Goal: Information Seeking & Learning: Find specific fact

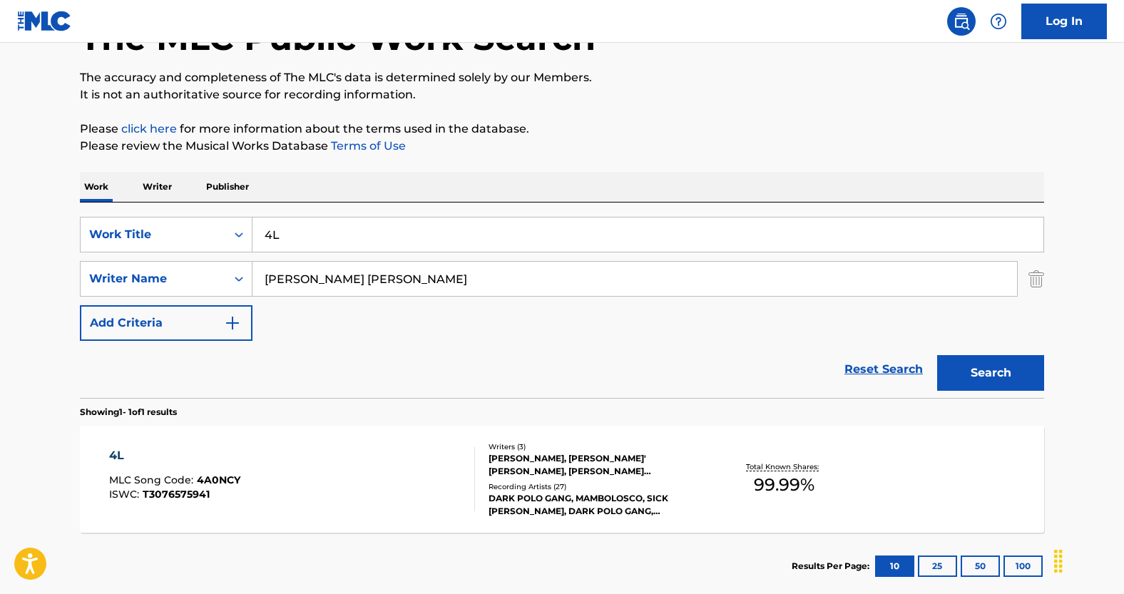
click at [861, 369] on link "Reset Search" at bounding box center [883, 369] width 93 height 31
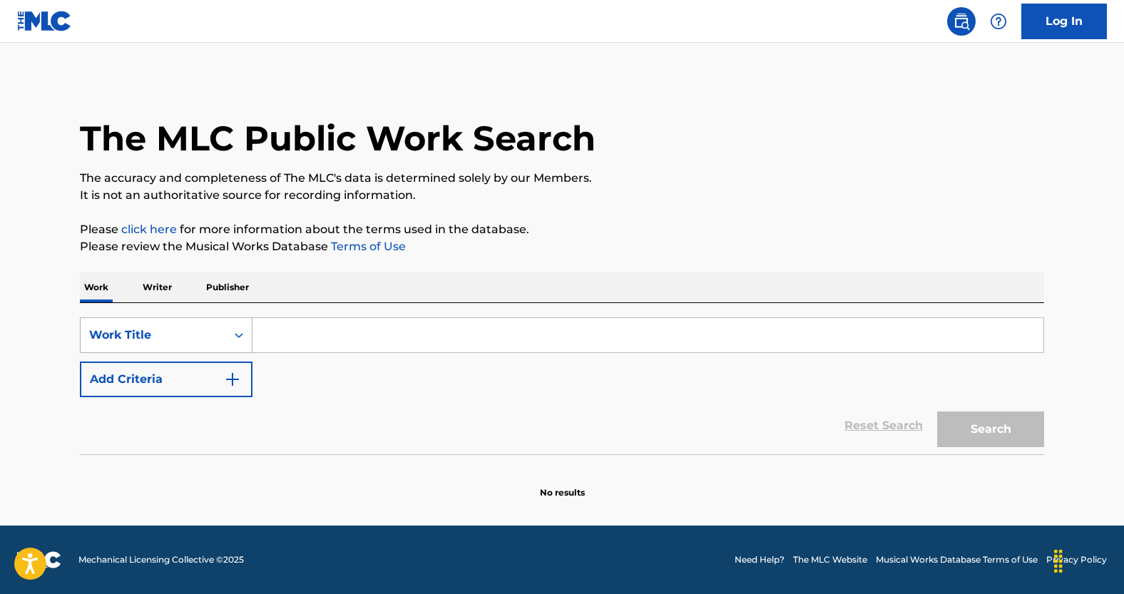
click at [221, 342] on div "Work Title" at bounding box center [154, 335] width 146 height 27
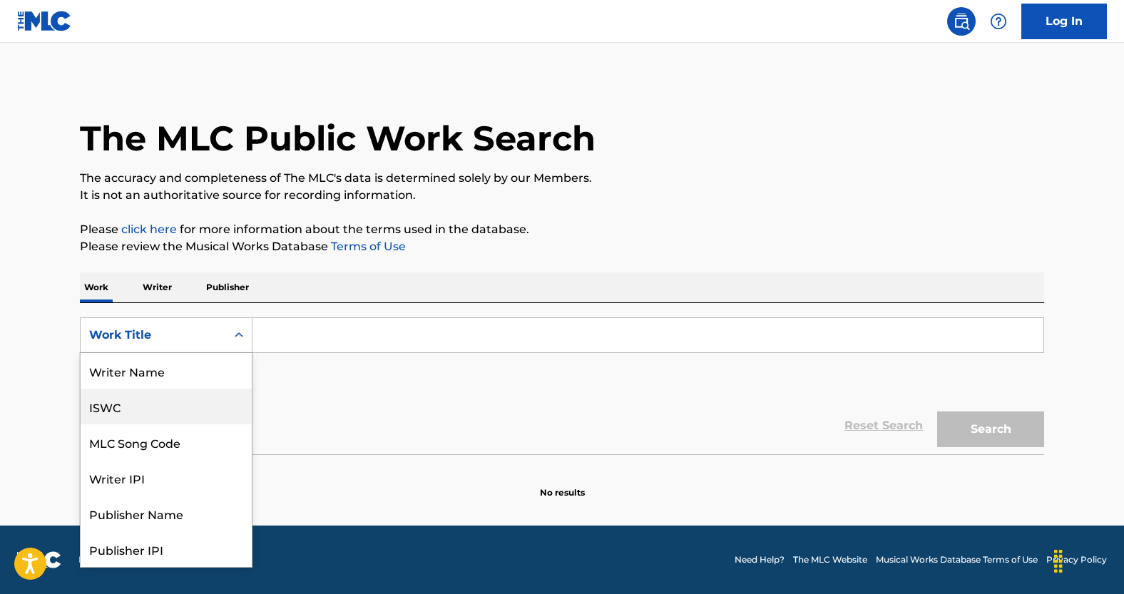
click at [141, 416] on div "ISWC" at bounding box center [166, 407] width 171 height 36
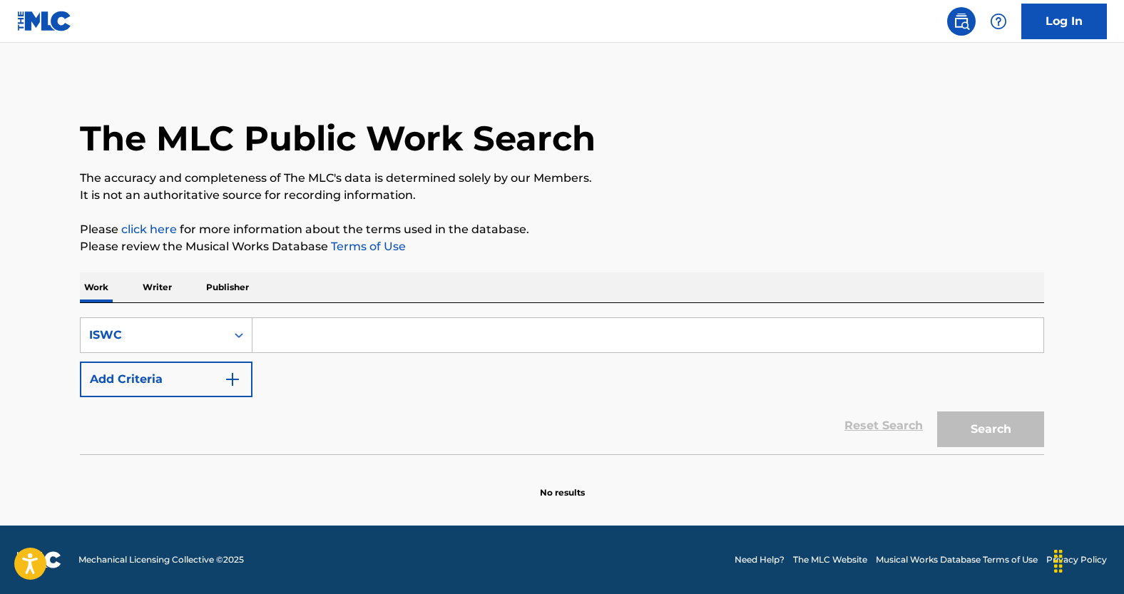
click at [320, 344] on input "Search Form" at bounding box center [648, 335] width 791 height 34
paste input "T3129653636"
type input "T3129653636"
click at [1017, 450] on div "Search" at bounding box center [987, 425] width 114 height 57
click at [1012, 442] on button "Search" at bounding box center [990, 430] width 107 height 36
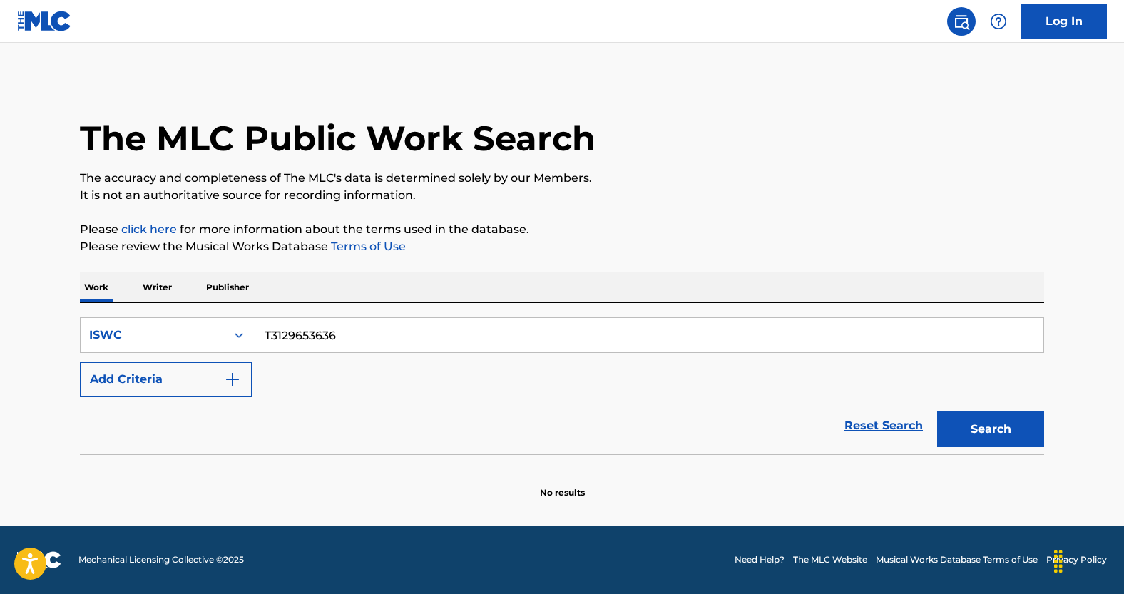
click at [868, 432] on link "Reset Search" at bounding box center [883, 425] width 93 height 31
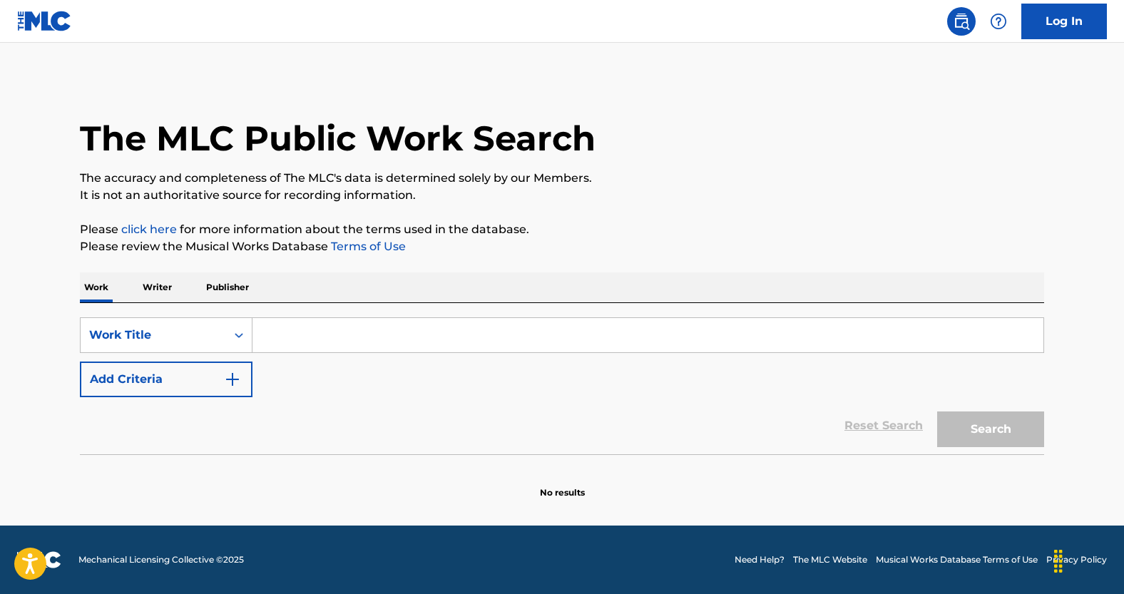
click at [277, 335] on input "Search Form" at bounding box center [648, 335] width 791 height 34
paste input "OJOS ROJOS"
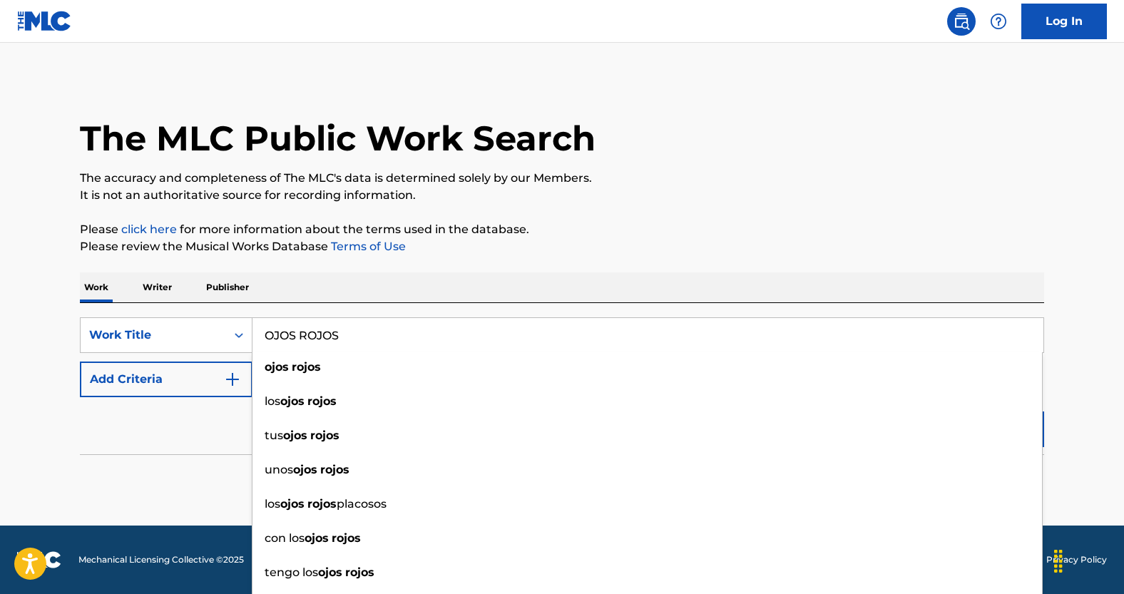
type input "OJOS ROJOS"
click at [235, 377] on img "Search Form" at bounding box center [232, 379] width 17 height 17
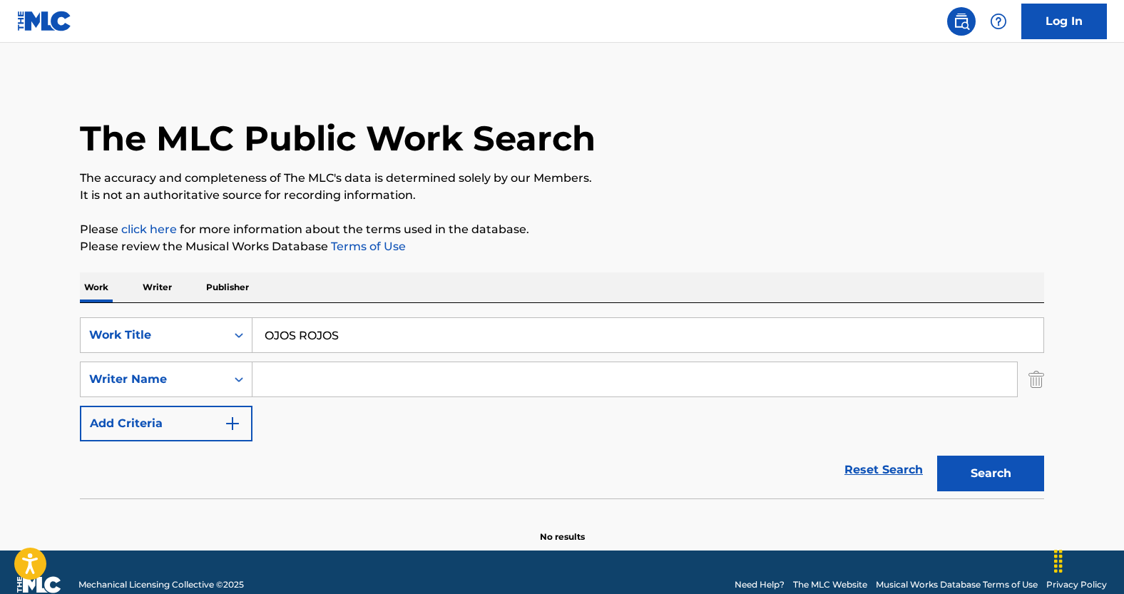
click at [382, 373] on input "Search Form" at bounding box center [635, 379] width 765 height 34
paste input "[PERSON_NAME] [PERSON_NAME]"
type input "[PERSON_NAME] [PERSON_NAME]"
click at [986, 464] on button "Search" at bounding box center [990, 474] width 107 height 36
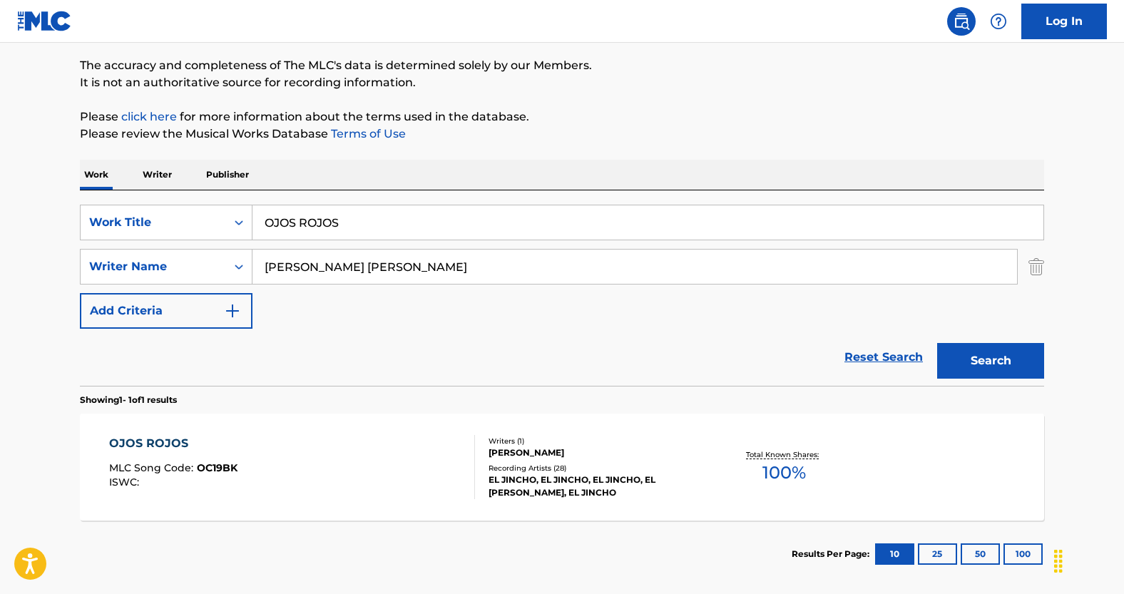
scroll to position [113, 0]
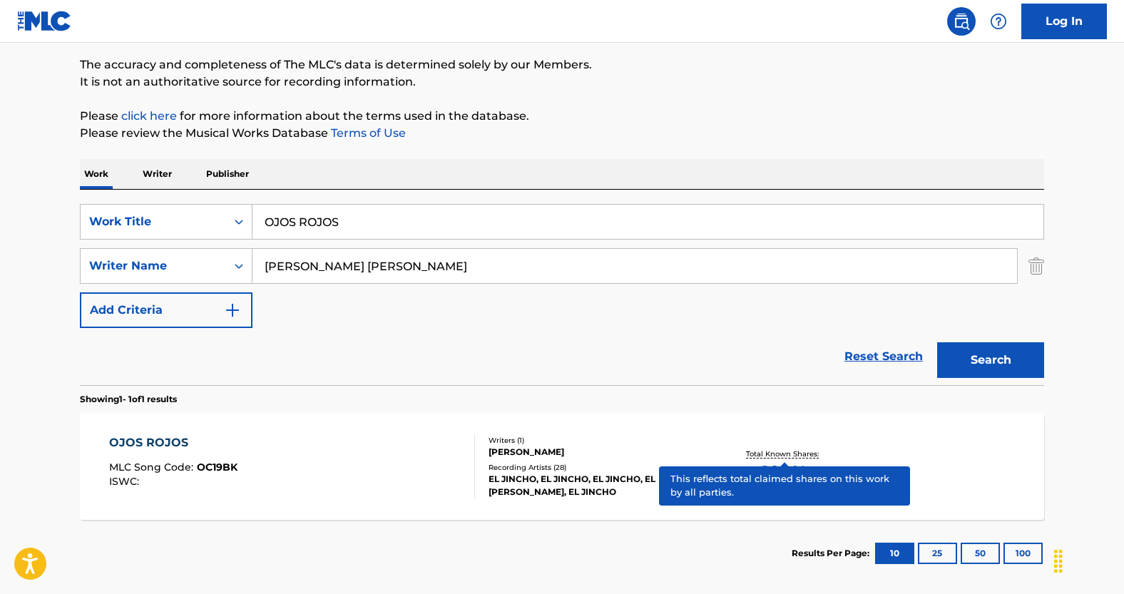
click at [772, 449] on p "Total Known Shares:" at bounding box center [784, 454] width 76 height 11
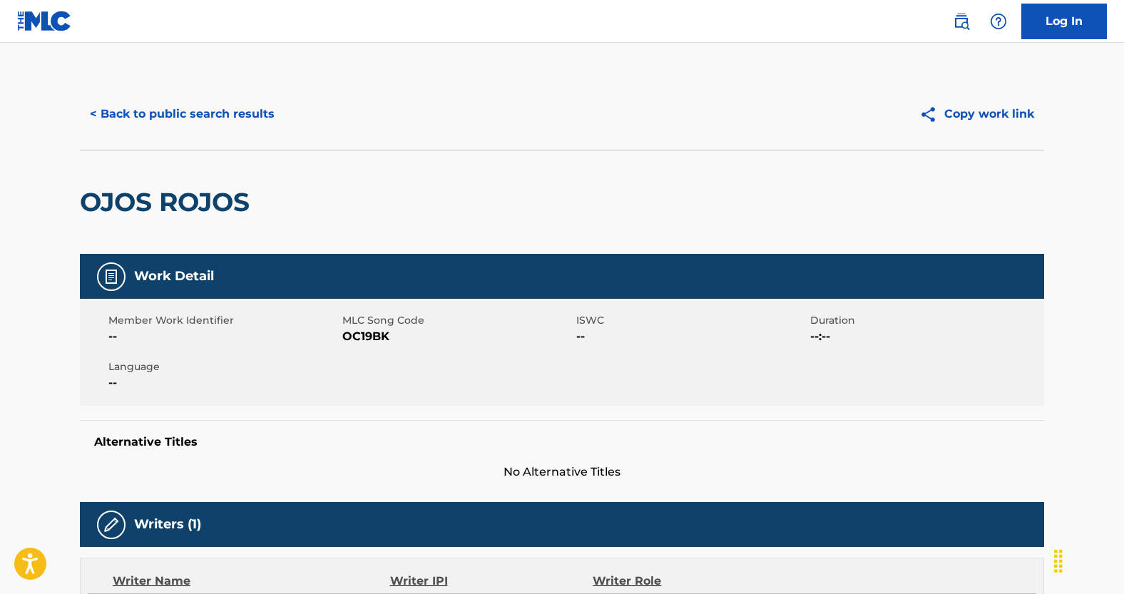
click at [240, 131] on button "< Back to public search results" at bounding box center [182, 114] width 205 height 36
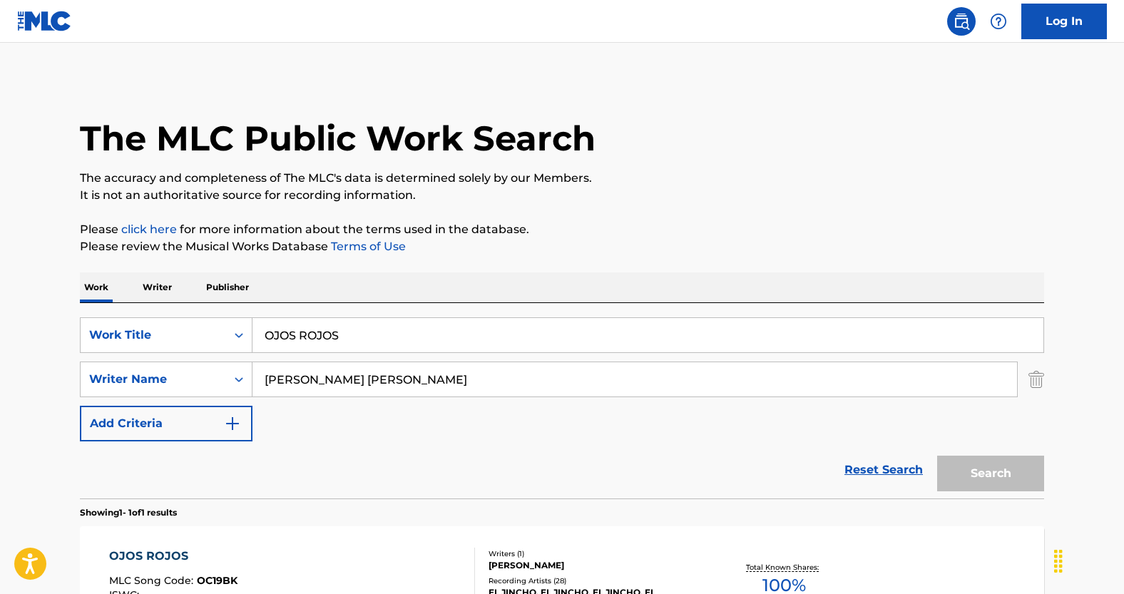
scroll to position [101, 0]
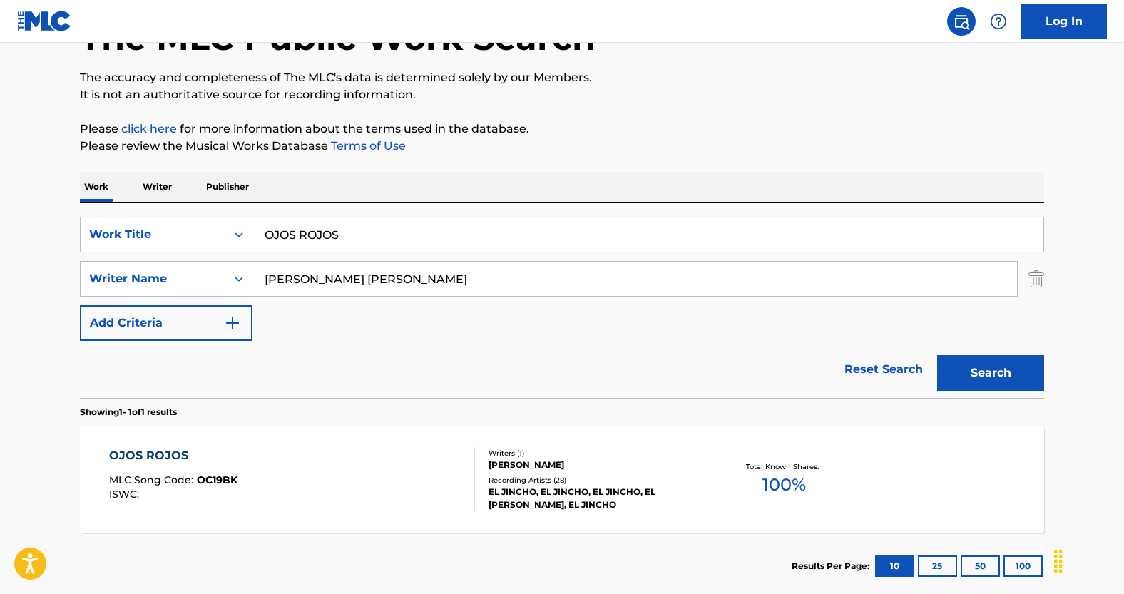
drag, startPoint x: 862, startPoint y: 362, endPoint x: 808, endPoint y: 356, distance: 53.8
click at [862, 362] on link "Reset Search" at bounding box center [883, 369] width 93 height 31
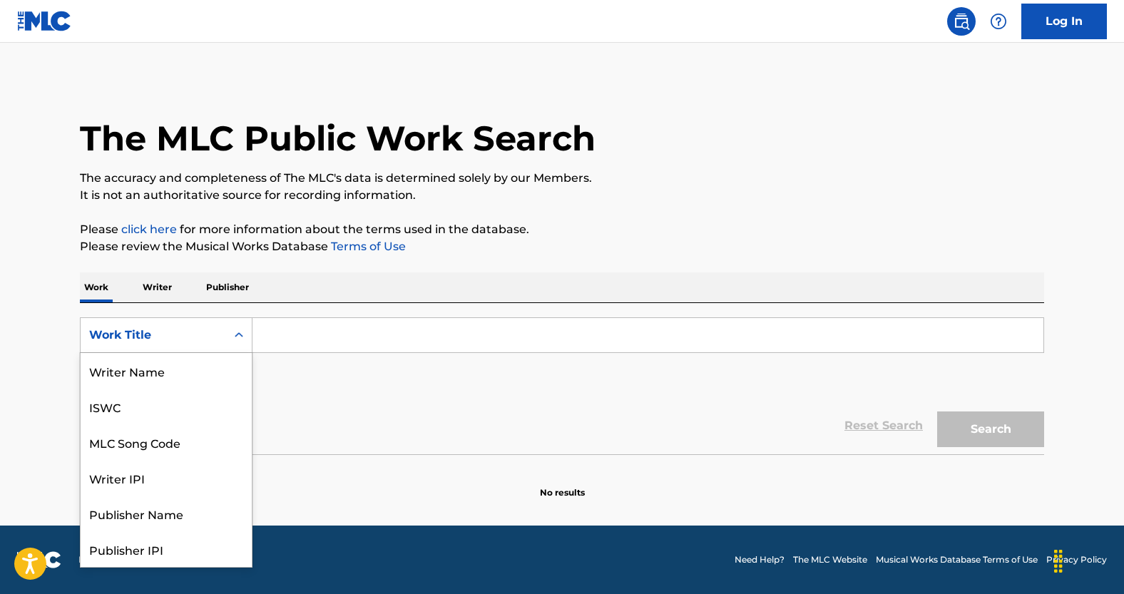
click at [210, 342] on div "Work Title" at bounding box center [153, 335] width 128 height 17
drag, startPoint x: 151, startPoint y: 413, endPoint x: 243, endPoint y: 391, distance: 95.3
click at [151, 413] on div "ISWC" at bounding box center [166, 407] width 171 height 36
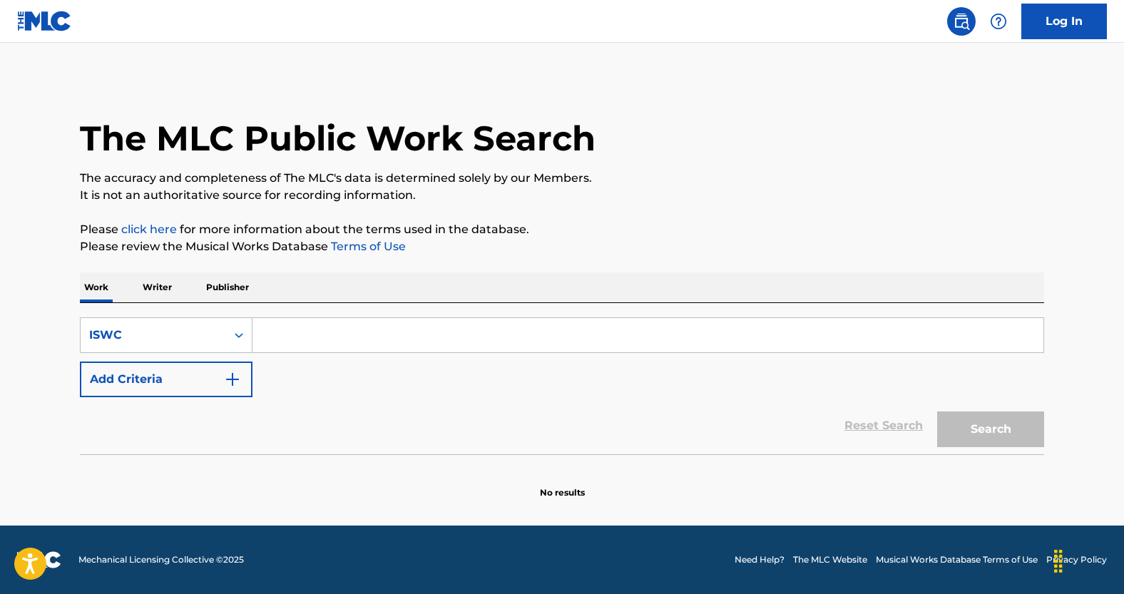
click at [345, 338] on input "Search Form" at bounding box center [648, 335] width 791 height 34
paste input "T3069739904"
type input "T3069739904"
click at [1025, 424] on button "Search" at bounding box center [990, 430] width 107 height 36
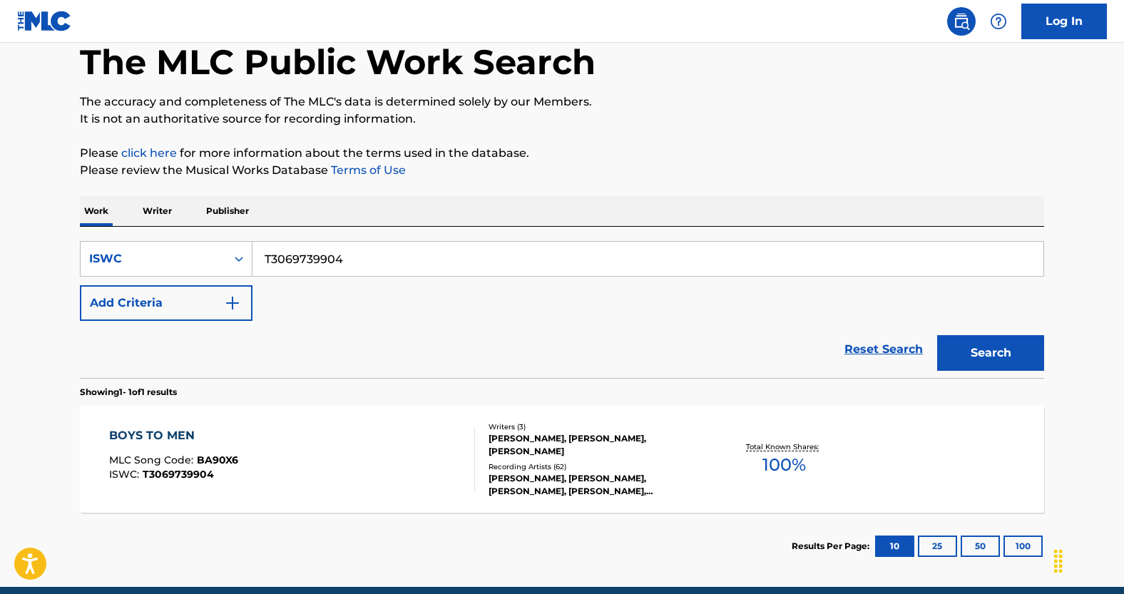
scroll to position [138, 0]
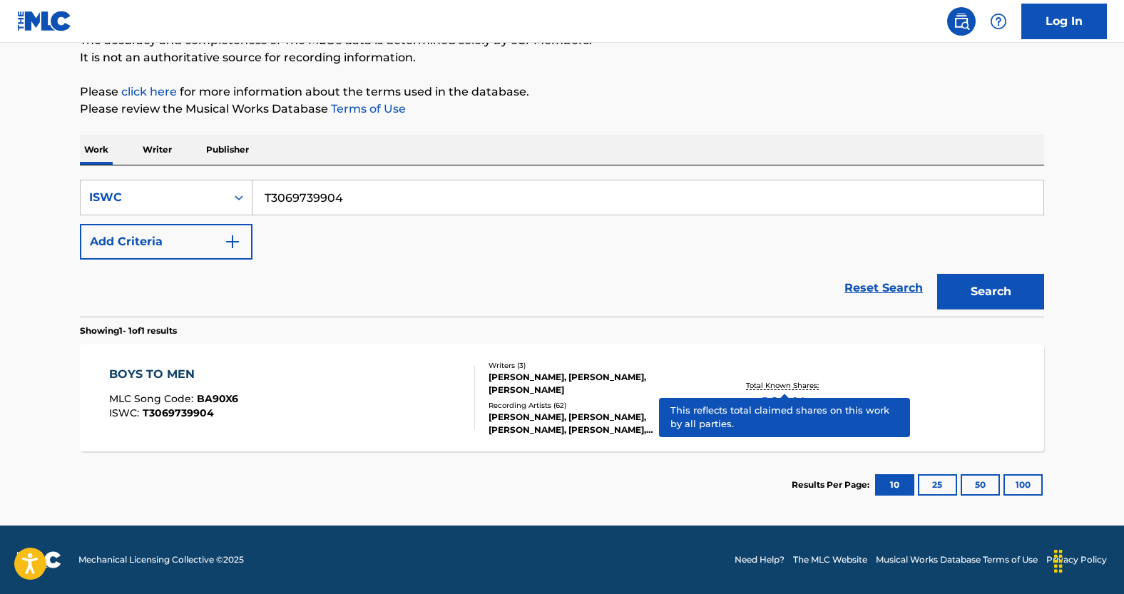
click at [785, 378] on div "Total Known Shares: 100 %" at bounding box center [784, 399] width 161 height 44
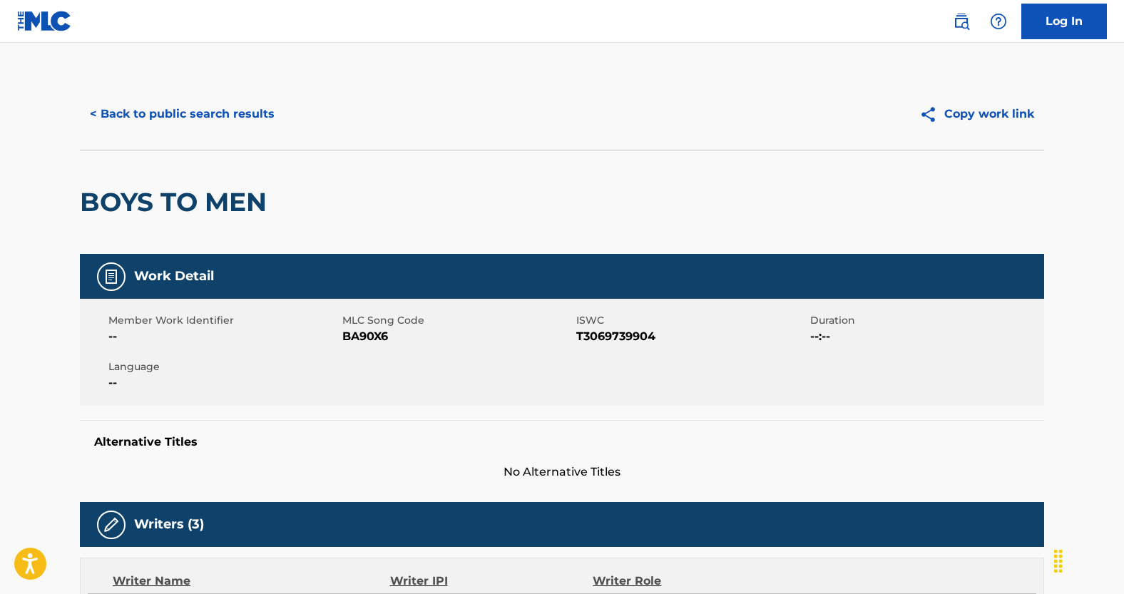
click at [178, 113] on button "< Back to public search results" at bounding box center [182, 114] width 205 height 36
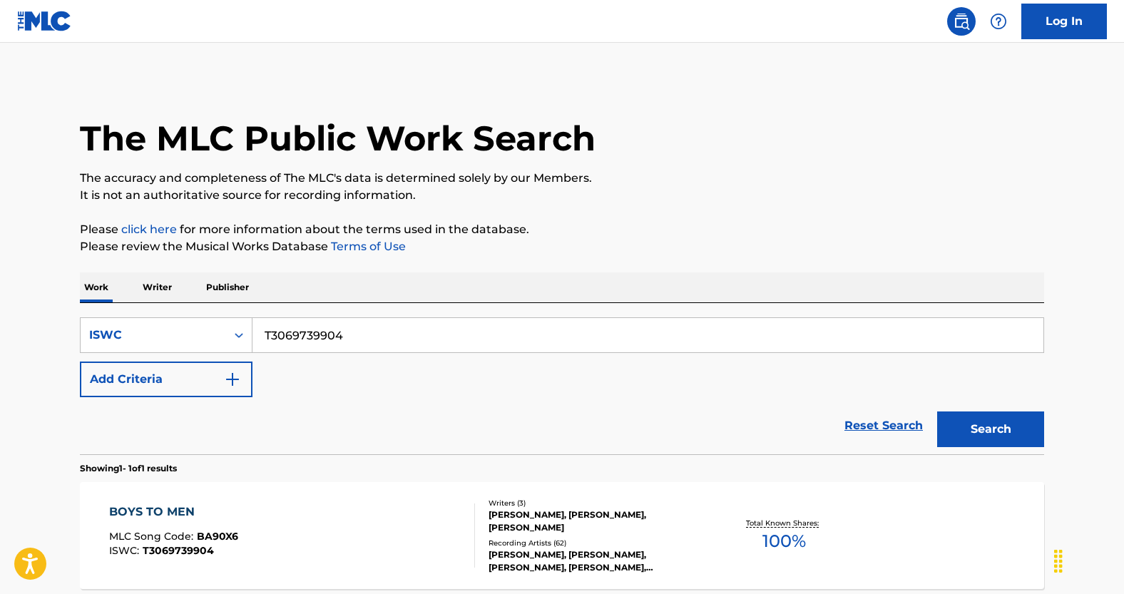
scroll to position [101, 0]
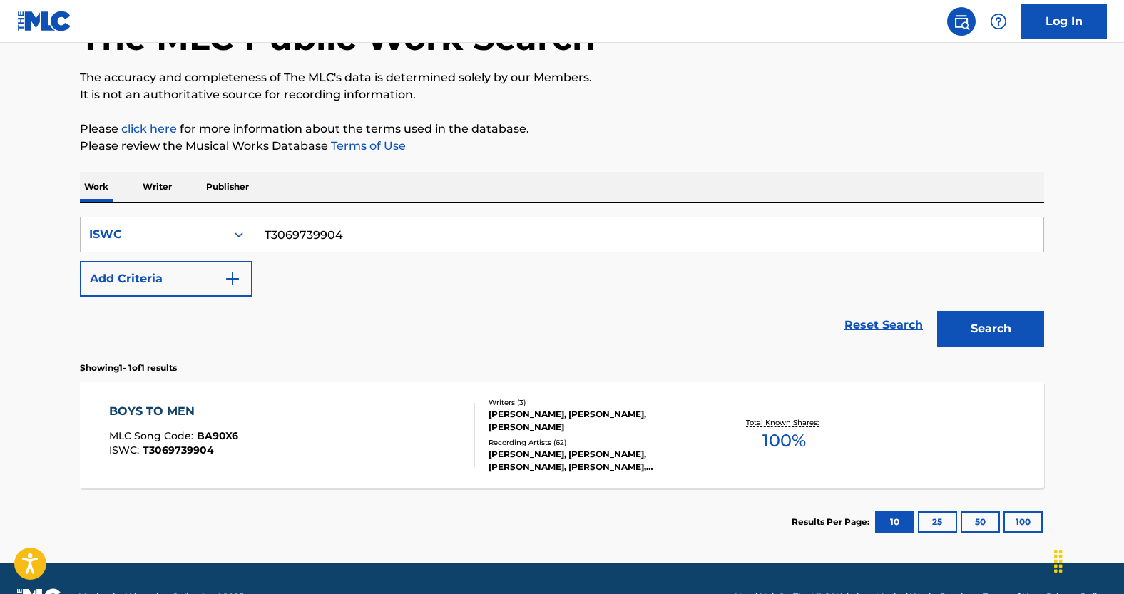
drag, startPoint x: 356, startPoint y: 241, endPoint x: 141, endPoint y: 195, distance: 219.5
click at [141, 195] on div "Work Writer Publisher SearchWithCriteria807311fc-c7a6-45f7-9fc9-c1322d3cf684 IS…" at bounding box center [562, 364] width 964 height 384
paste input "T3236864038"
type input "T3236864038"
click at [937, 311] on button "Search" at bounding box center [990, 329] width 107 height 36
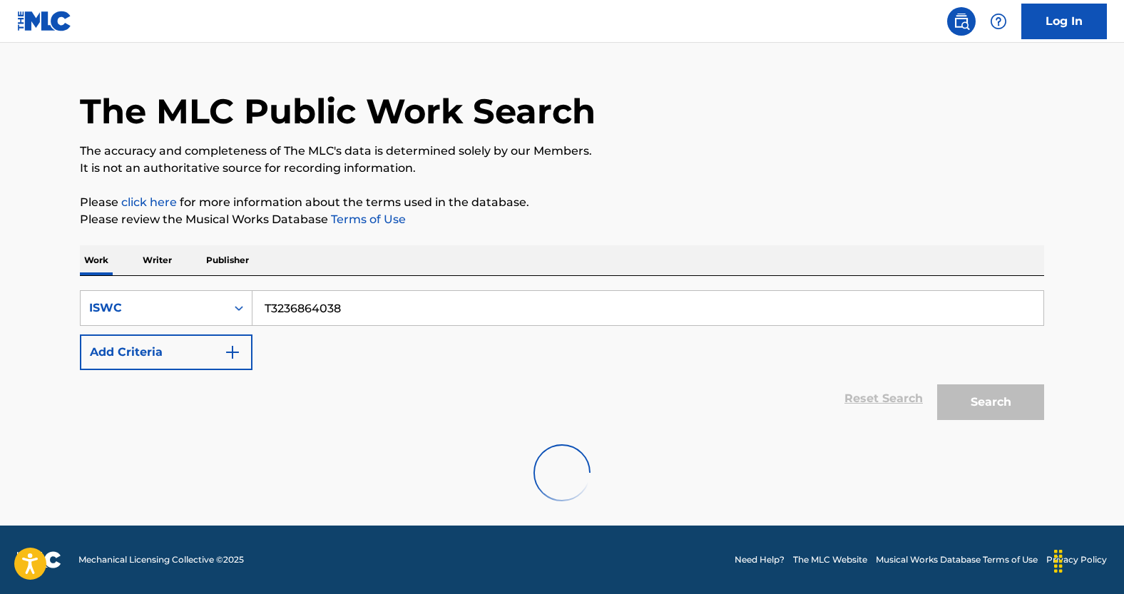
scroll to position [0, 0]
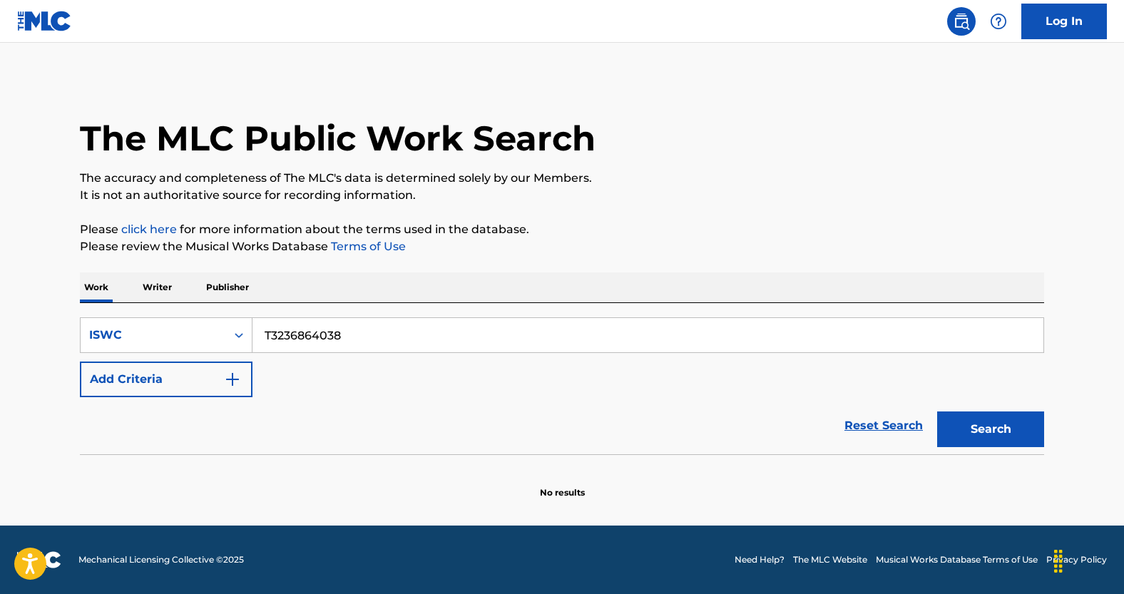
click at [865, 423] on link "Reset Search" at bounding box center [883, 425] width 93 height 31
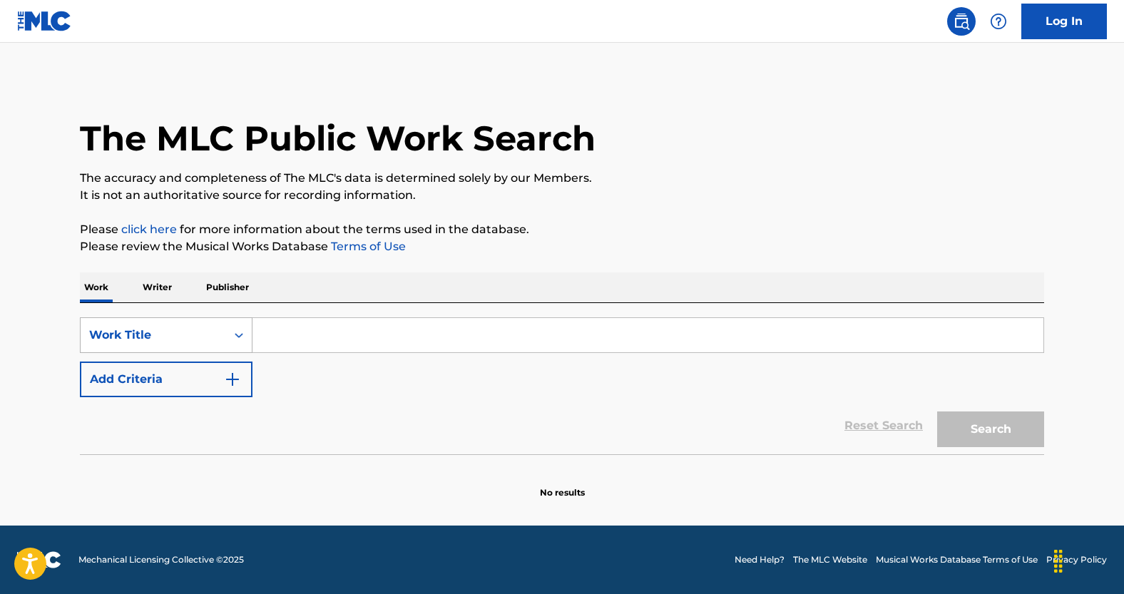
click at [223, 338] on div "Work Title" at bounding box center [154, 335] width 146 height 27
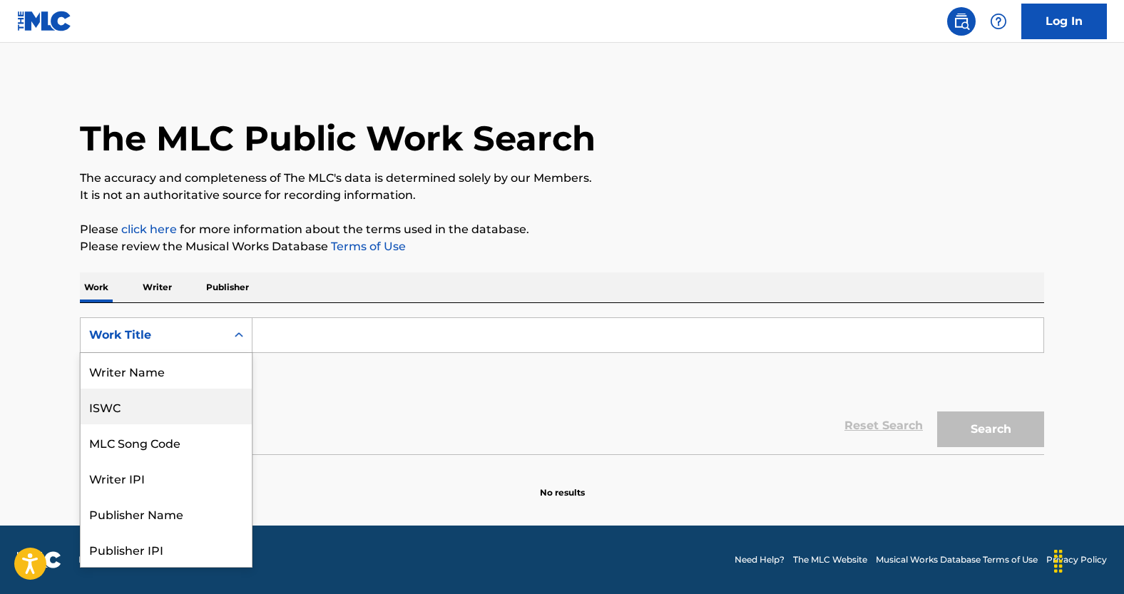
click at [186, 413] on div "ISWC" at bounding box center [166, 407] width 171 height 36
click at [190, 350] on div "ISWC" at bounding box center [166, 335] width 173 height 36
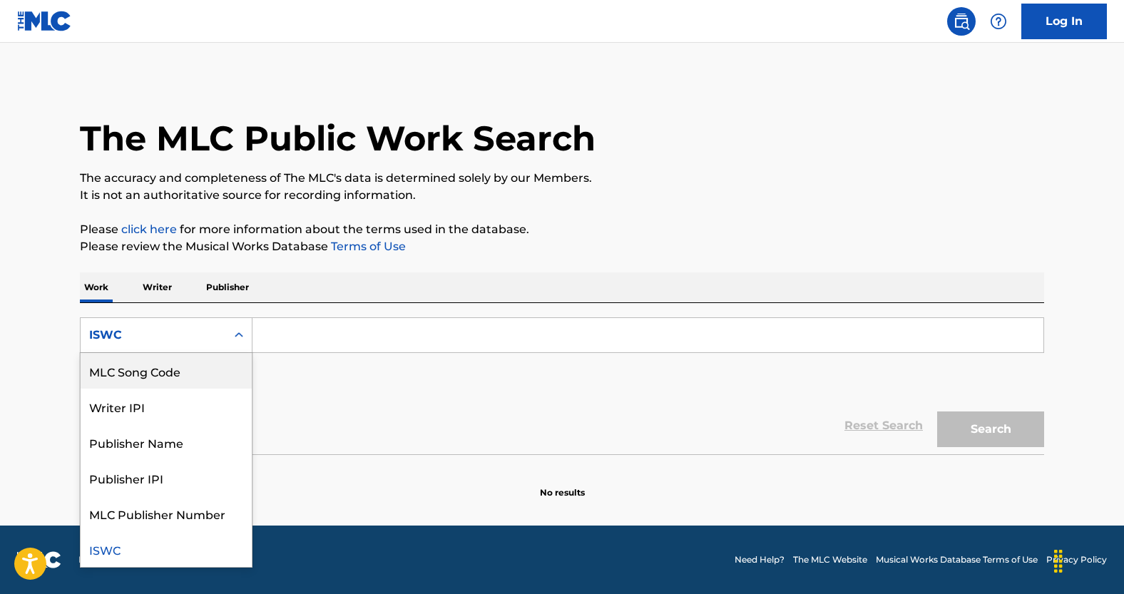
click at [626, 432] on div "Reset Search Search" at bounding box center [562, 425] width 964 height 57
click at [185, 339] on div "ISWC" at bounding box center [153, 335] width 128 height 17
click at [197, 399] on div "Writer IPI" at bounding box center [166, 407] width 171 height 36
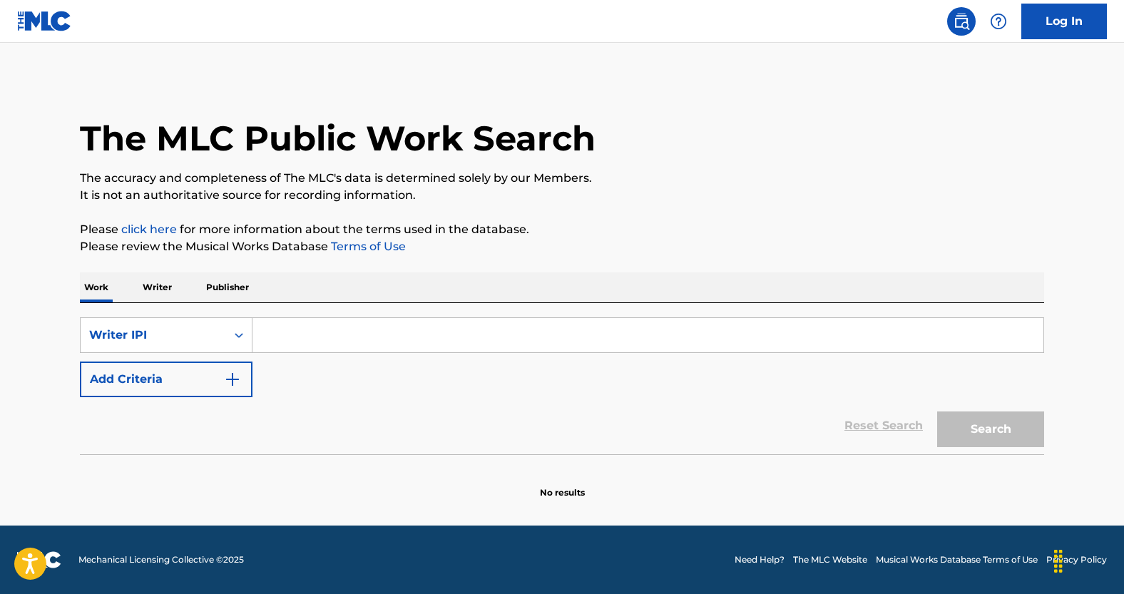
click at [226, 369] on button "Add Criteria" at bounding box center [166, 380] width 173 height 36
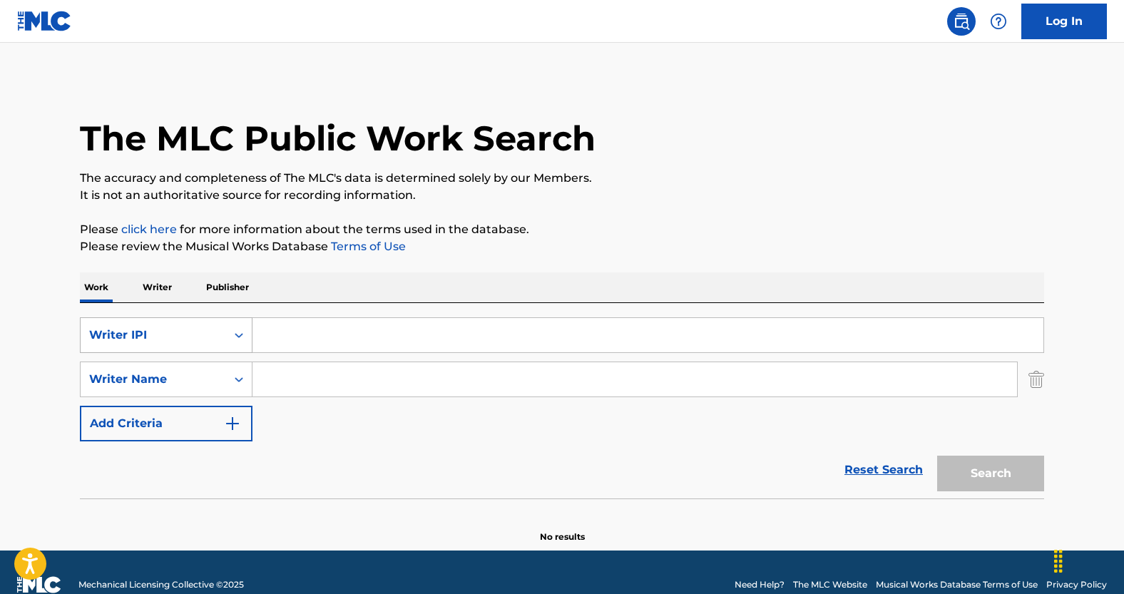
click at [230, 324] on div "Search Form" at bounding box center [239, 335] width 26 height 26
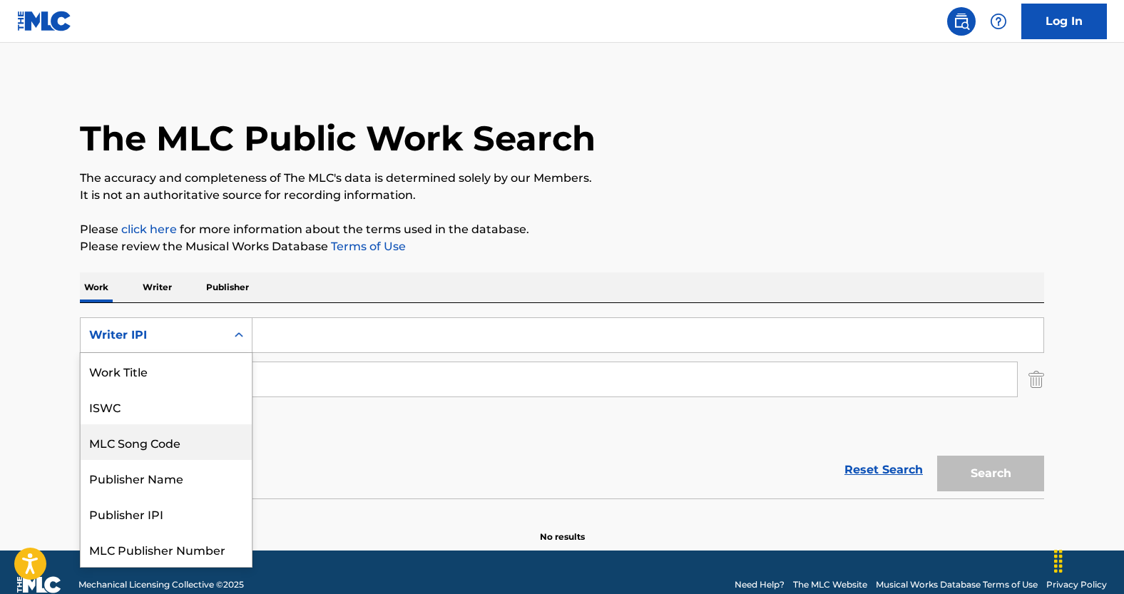
scroll to position [6, 0]
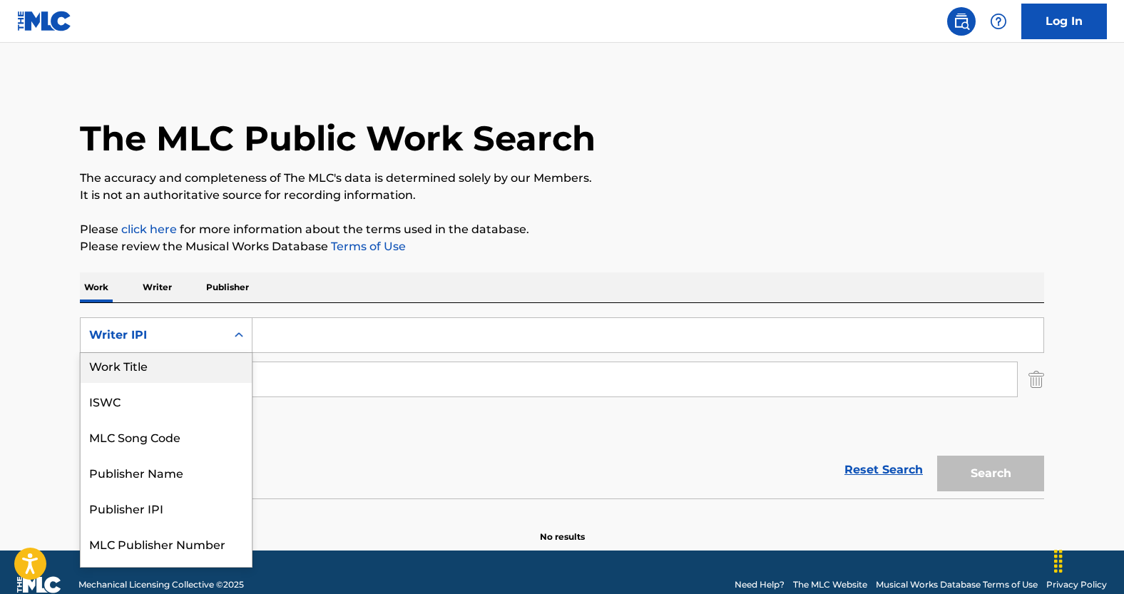
click at [200, 357] on div "Work Title" at bounding box center [166, 365] width 171 height 36
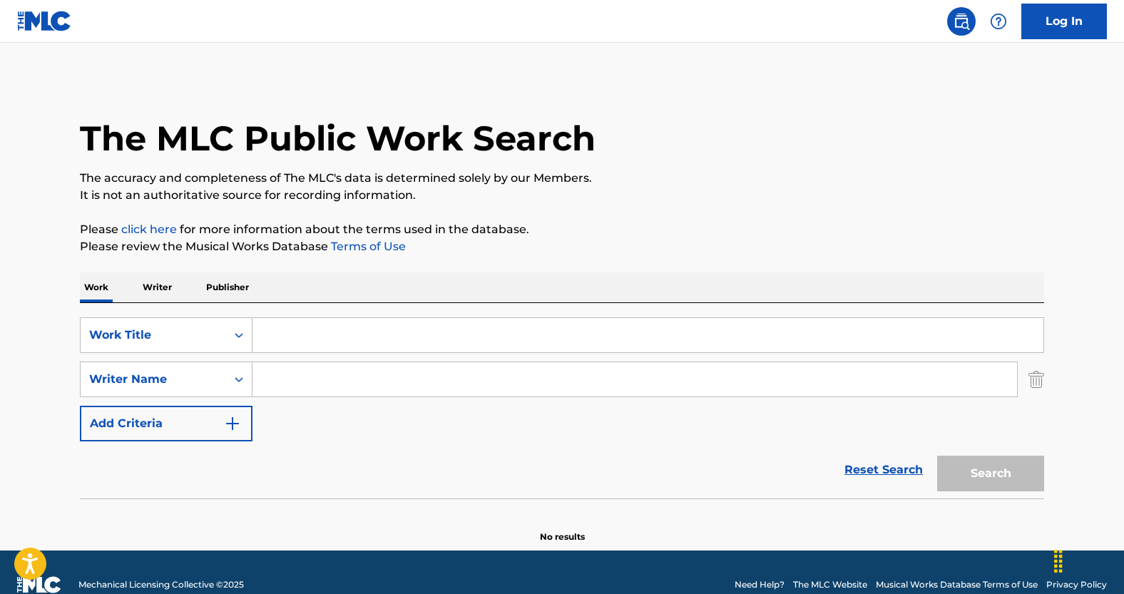
click at [302, 336] on input "Search Form" at bounding box center [648, 335] width 791 height 34
paste input "BRISA"
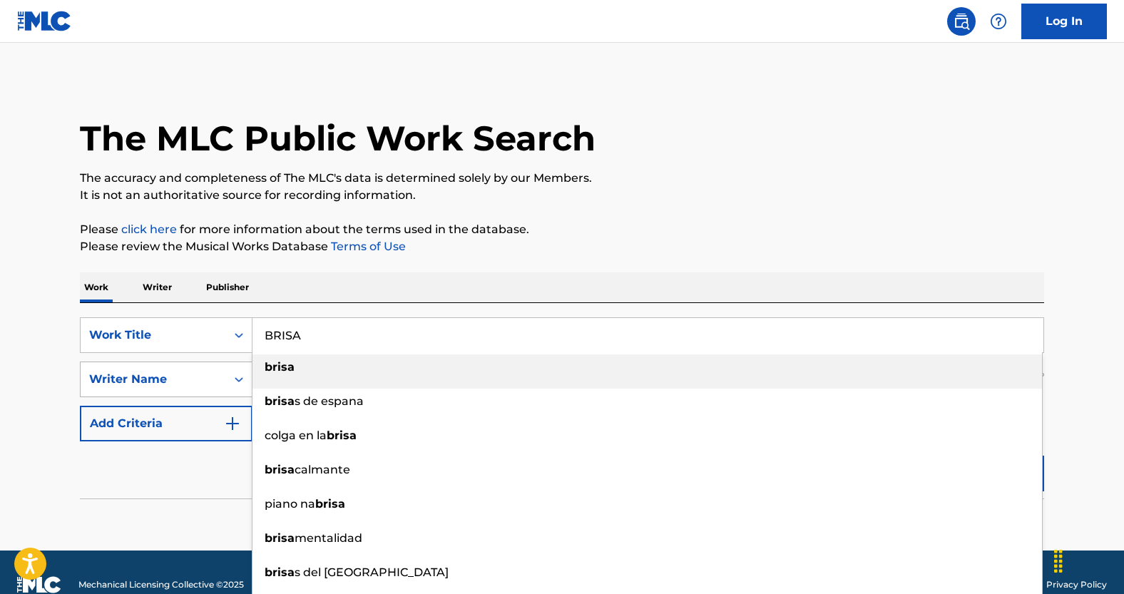
type input "BRISA"
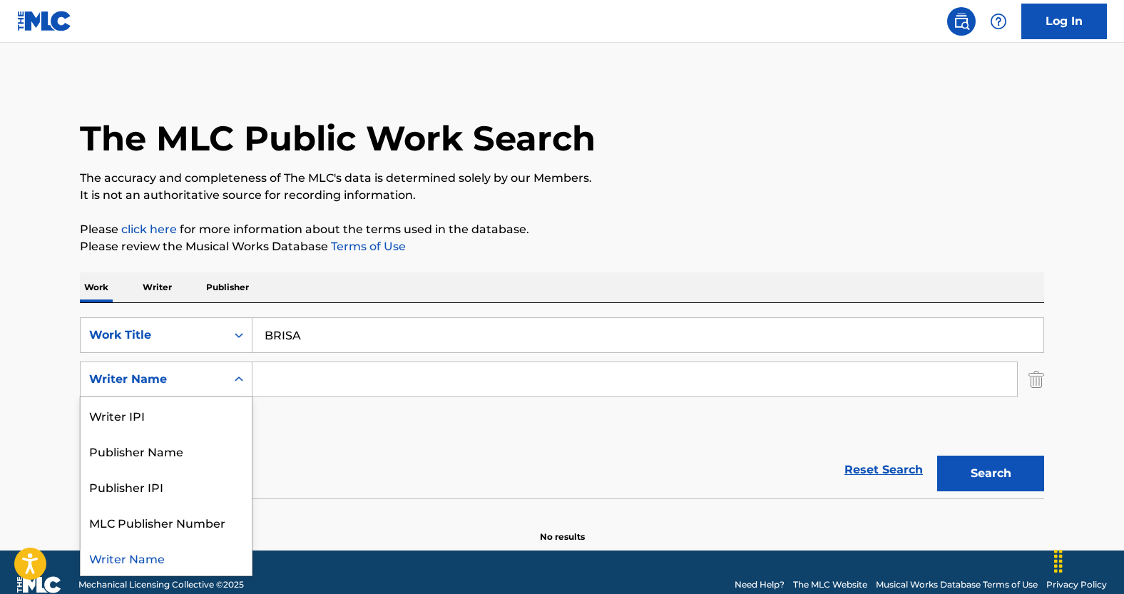
click at [208, 375] on div "Writer Name" at bounding box center [153, 379] width 128 height 17
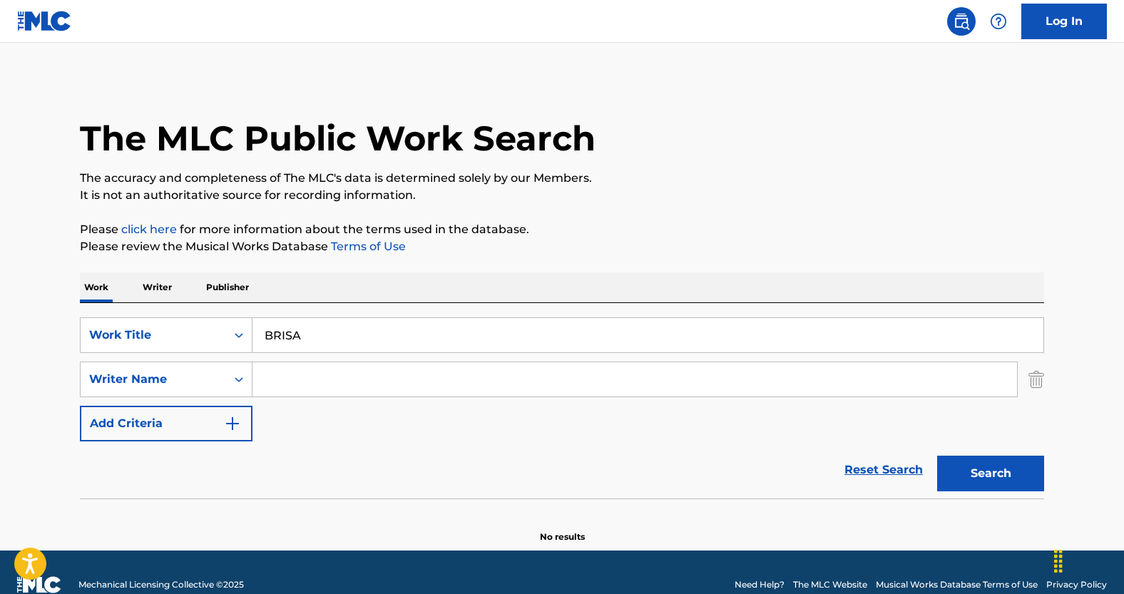
click at [357, 467] on div "Reset Search Search" at bounding box center [562, 470] width 964 height 57
click at [382, 377] on input "Search Form" at bounding box center [635, 379] width 765 height 34
paste input "DWULATKA [PERSON_NAME]"
type input "DWULATKA [PERSON_NAME]"
click at [974, 482] on button "Search" at bounding box center [990, 474] width 107 height 36
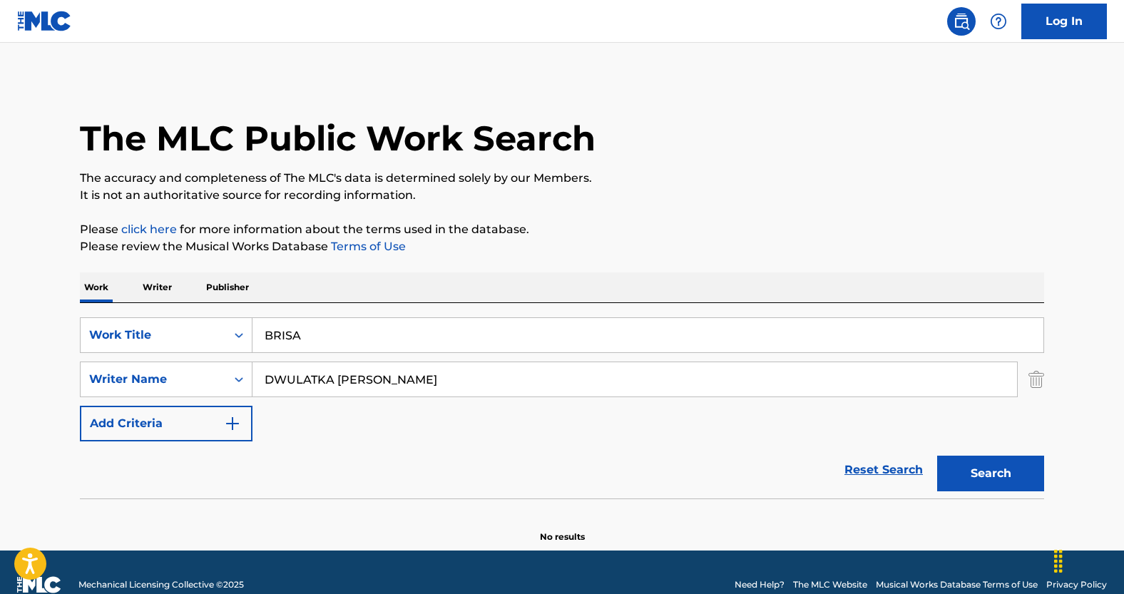
drag, startPoint x: 459, startPoint y: 372, endPoint x: 267, endPoint y: 367, distance: 192.7
click at [267, 367] on input "DWULATKA [PERSON_NAME]" at bounding box center [635, 379] width 765 height 34
paste input "[PERSON_NAME] [PERSON_NAME]"
type input "[PERSON_NAME] [PERSON_NAME]"
click at [937, 456] on button "Search" at bounding box center [990, 474] width 107 height 36
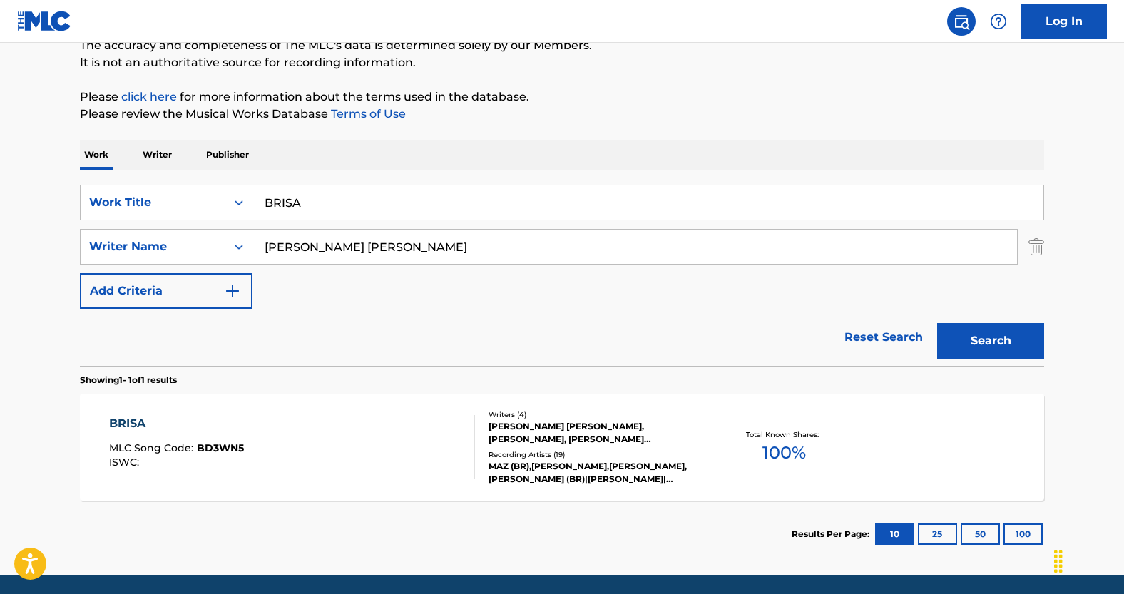
scroll to position [143, 0]
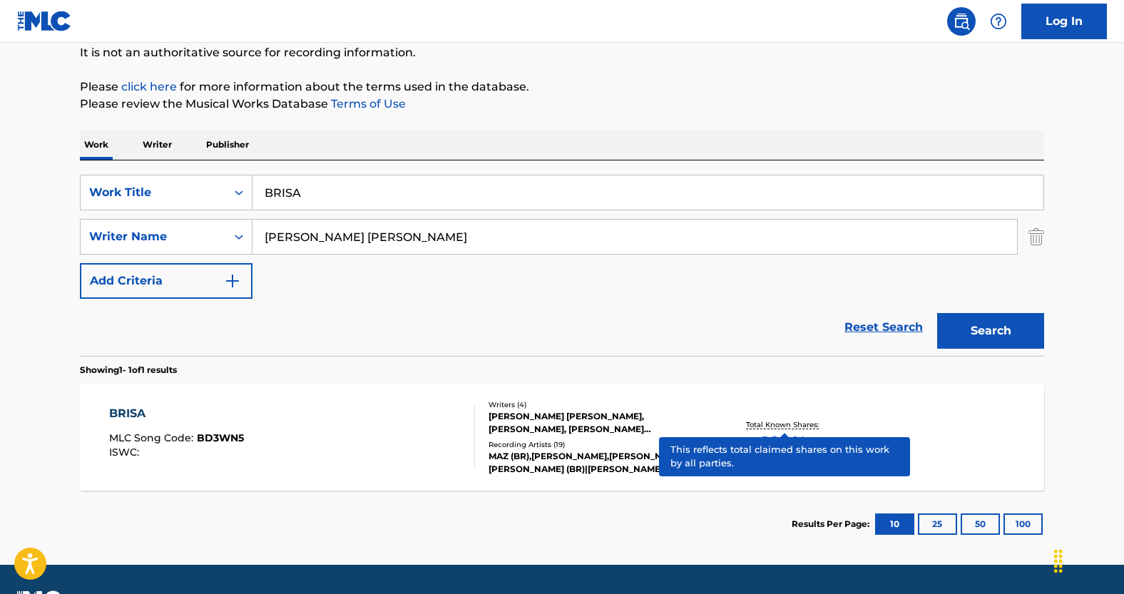
click at [791, 419] on p "Total Known Shares:" at bounding box center [784, 424] width 76 height 11
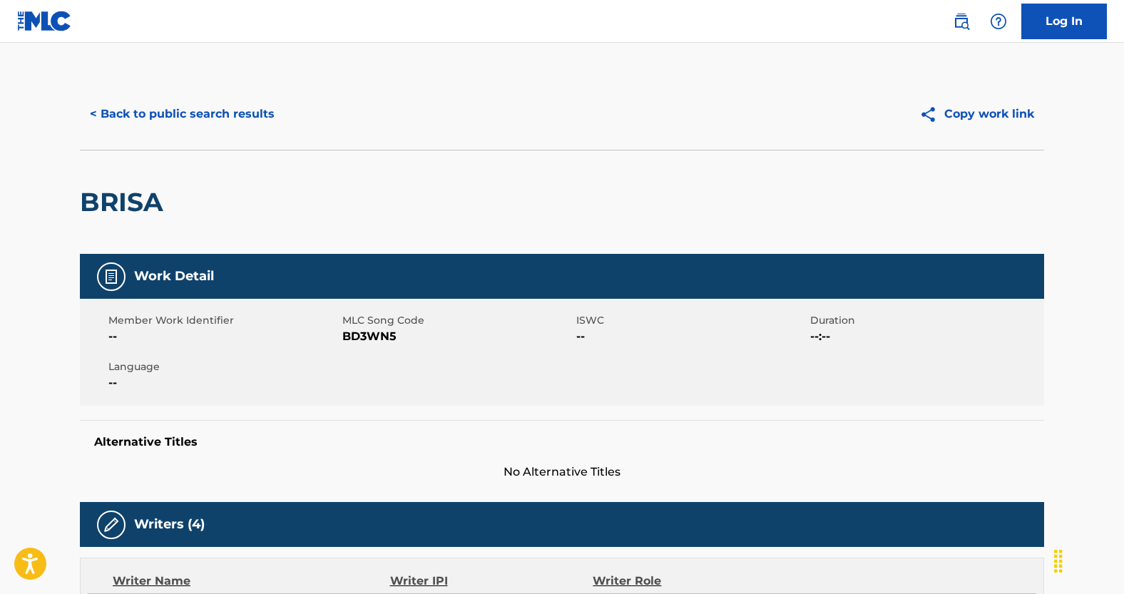
click at [204, 110] on button "< Back to public search results" at bounding box center [182, 114] width 205 height 36
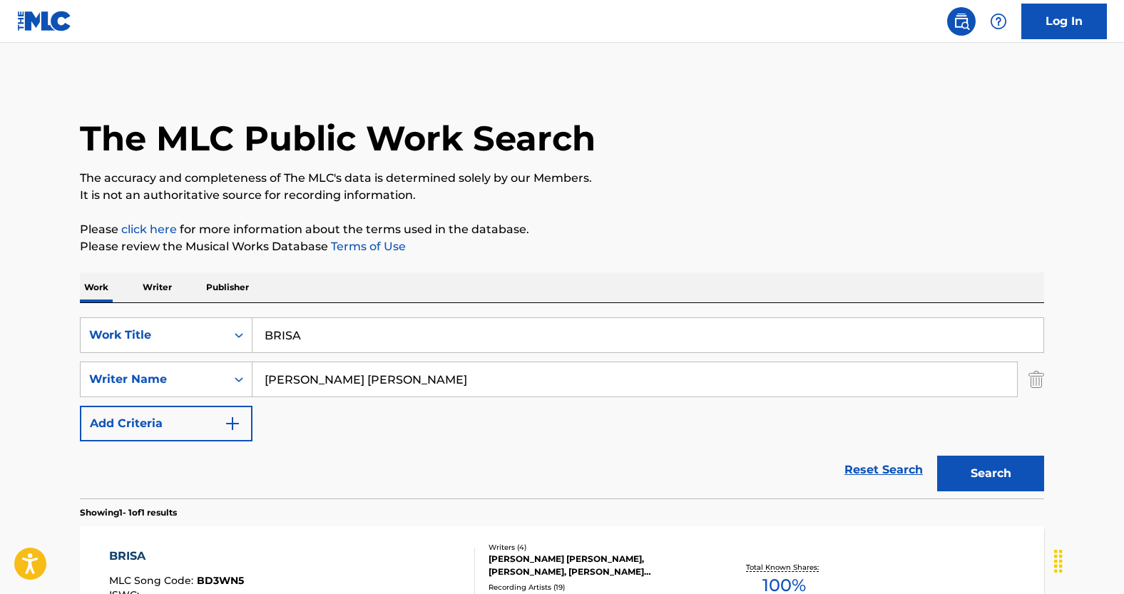
scroll to position [101, 0]
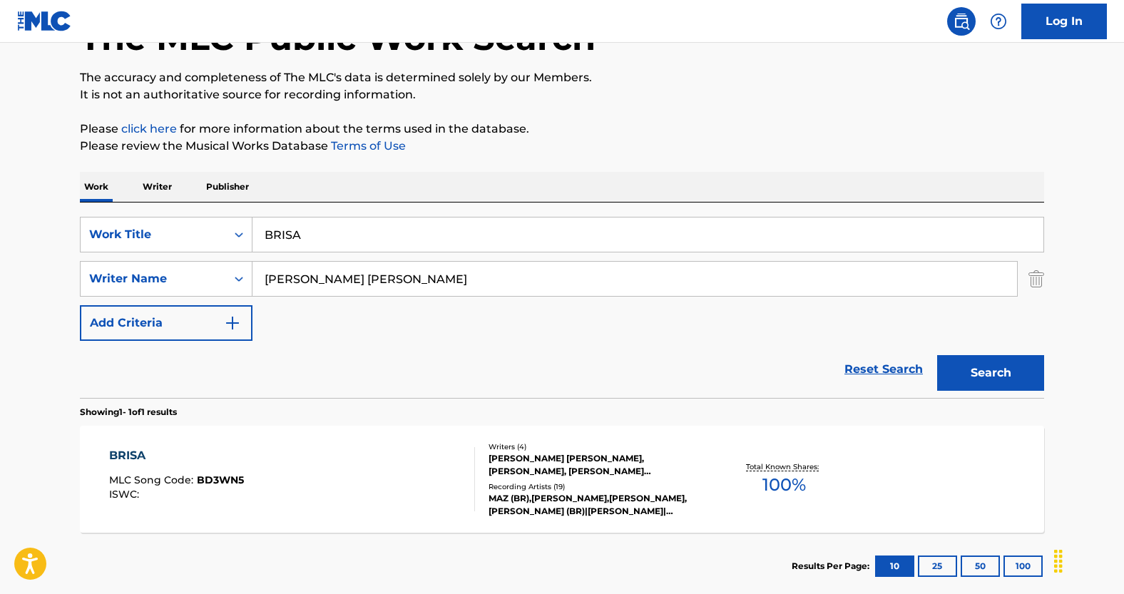
click at [867, 375] on link "Reset Search" at bounding box center [883, 369] width 93 height 31
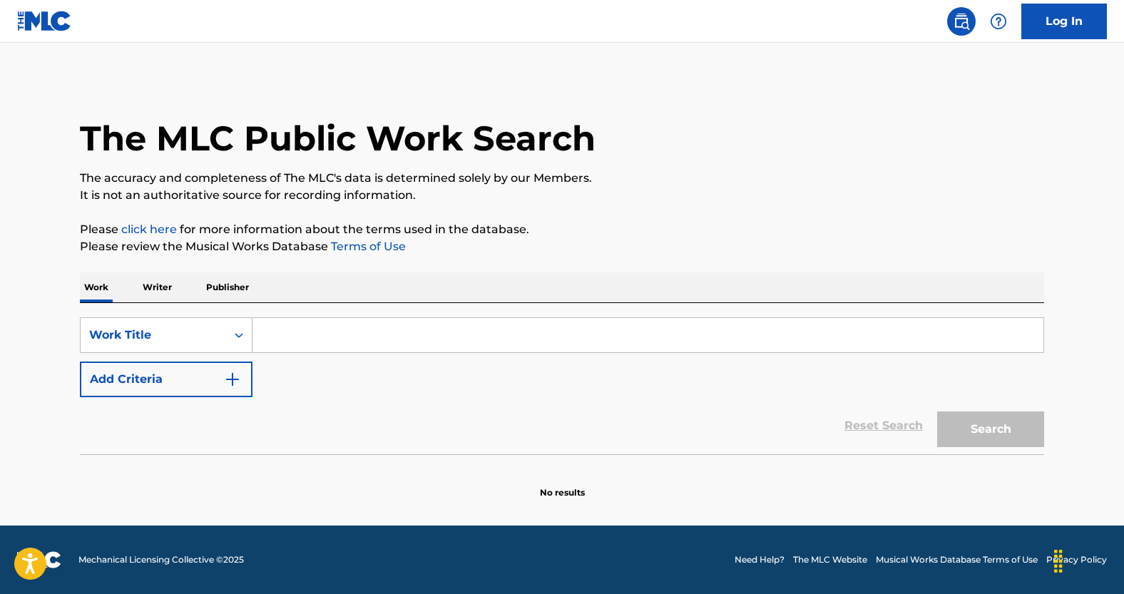
scroll to position [0, 0]
click at [296, 339] on input "Search Form" at bounding box center [648, 335] width 791 height 34
paste input "IN AND OUT OF LOVE"
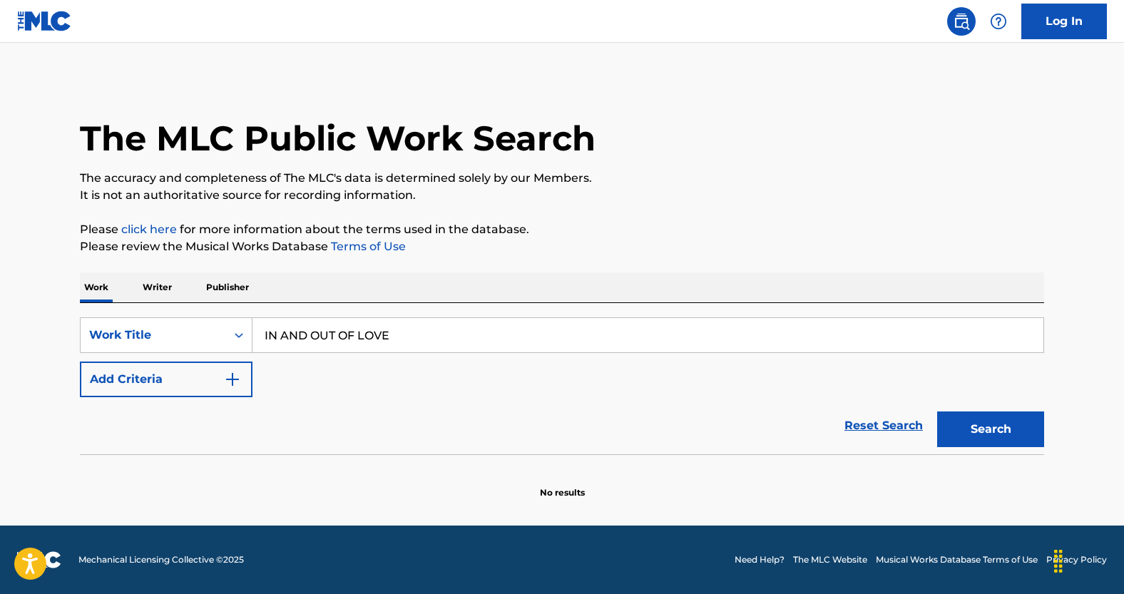
type input "IN AND OUT OF LOVE"
click at [223, 370] on button "Add Criteria" at bounding box center [166, 380] width 173 height 36
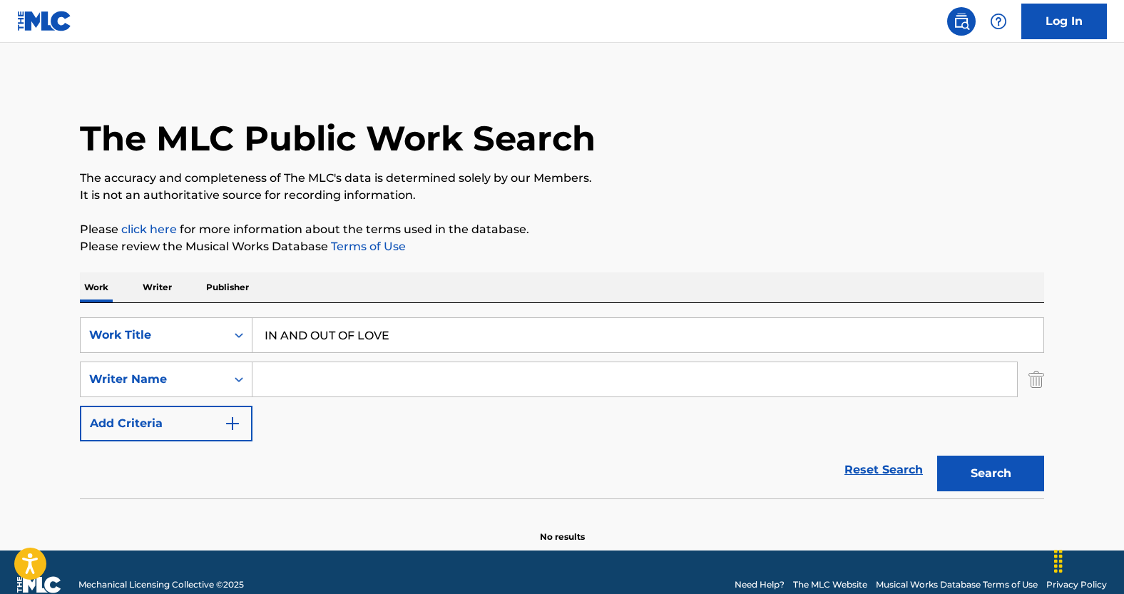
click at [437, 370] on input "Search Form" at bounding box center [635, 379] width 765 height 34
paste input "Benno de Goeij"
type input "Benno de Goeij"
click at [941, 466] on button "Search" at bounding box center [990, 474] width 107 height 36
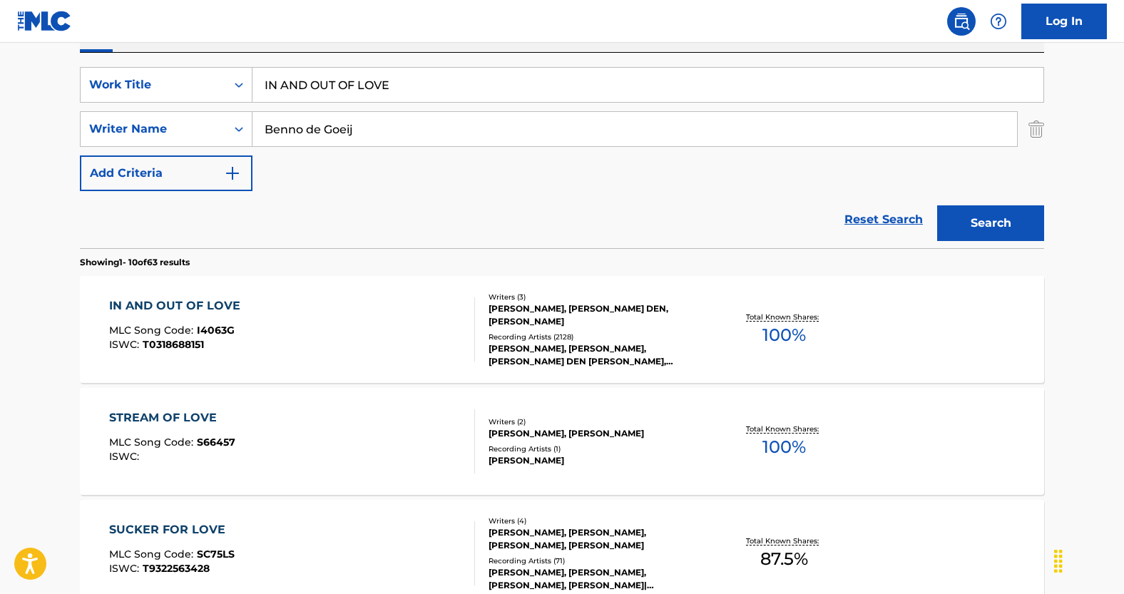
scroll to position [253, 0]
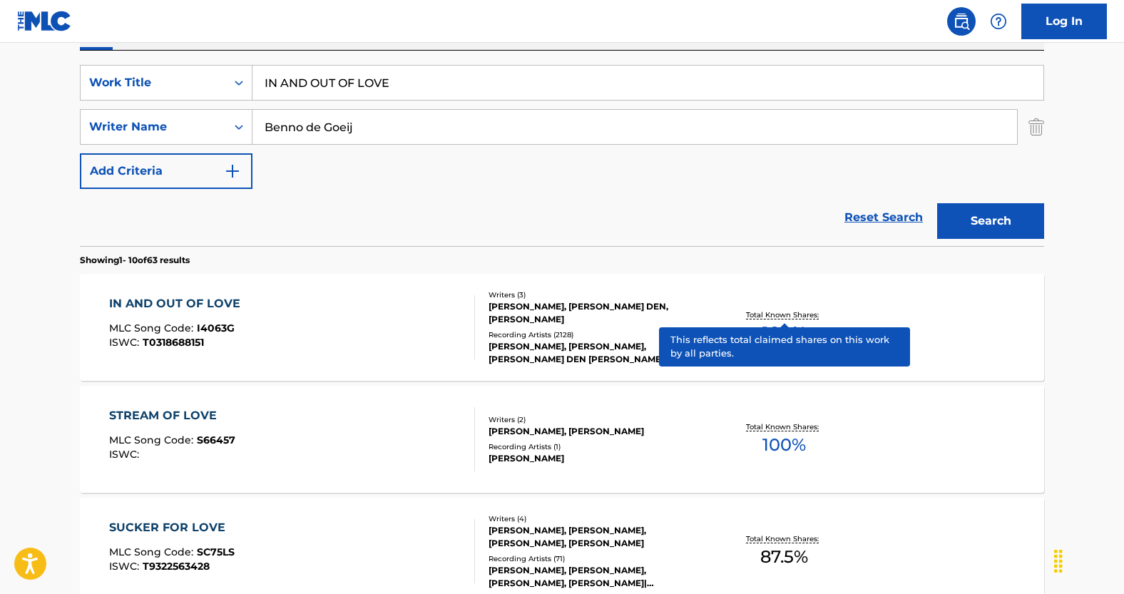
click at [792, 311] on p "Total Known Shares:" at bounding box center [784, 315] width 76 height 11
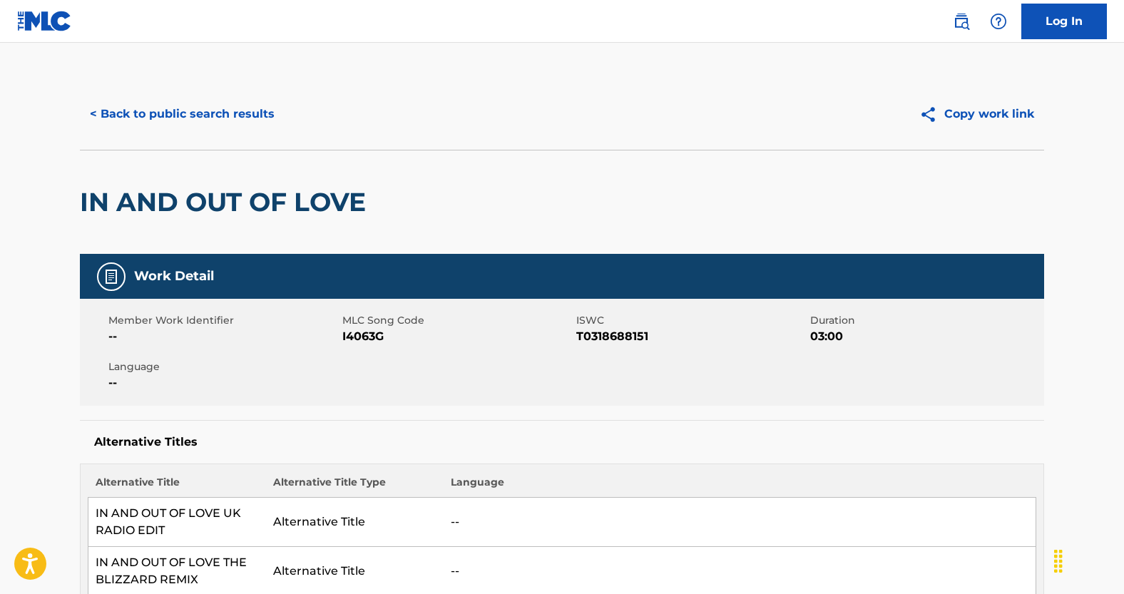
click at [215, 116] on button "< Back to public search results" at bounding box center [182, 114] width 205 height 36
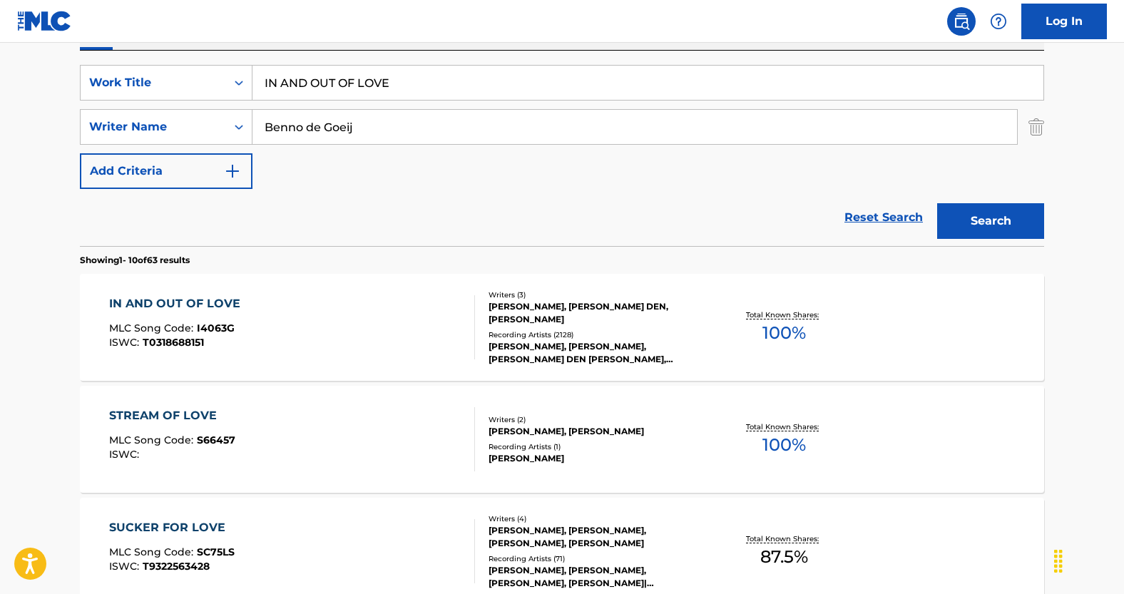
click at [869, 222] on link "Reset Search" at bounding box center [883, 217] width 93 height 31
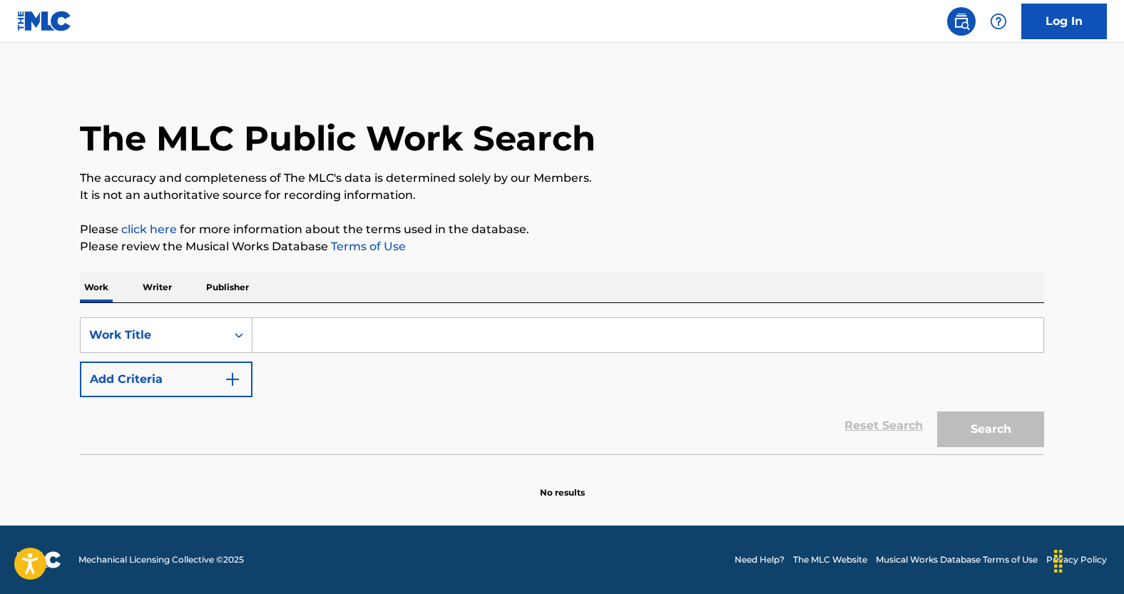
click at [284, 335] on input "Search Form" at bounding box center [648, 335] width 791 height 34
paste input "SURTADA"
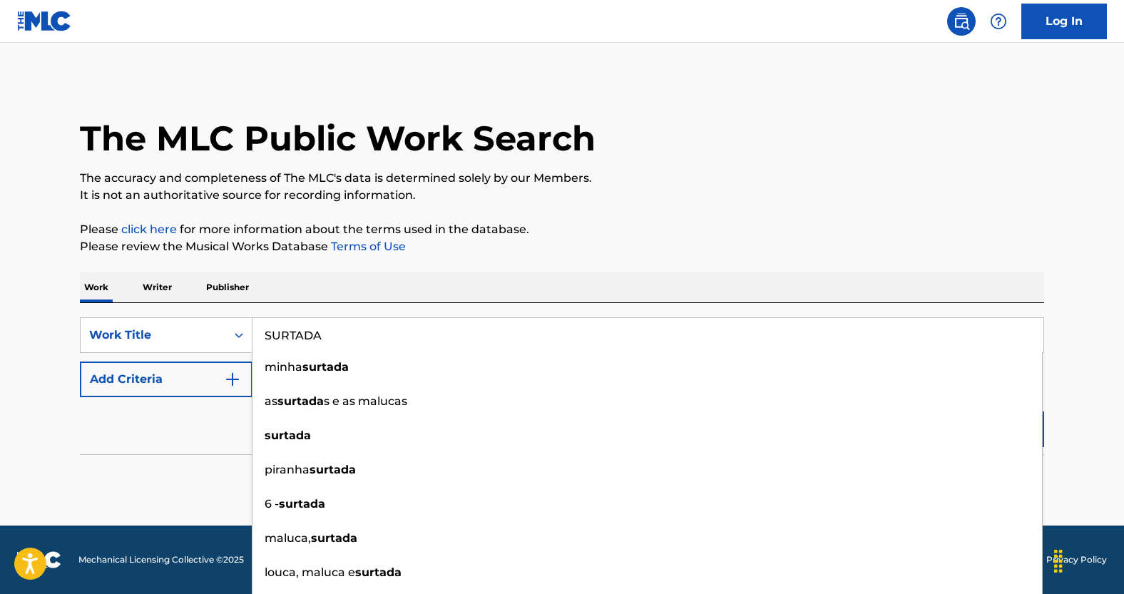
type input "SURTADA"
click at [210, 439] on div "Reset Search Search" at bounding box center [562, 425] width 964 height 57
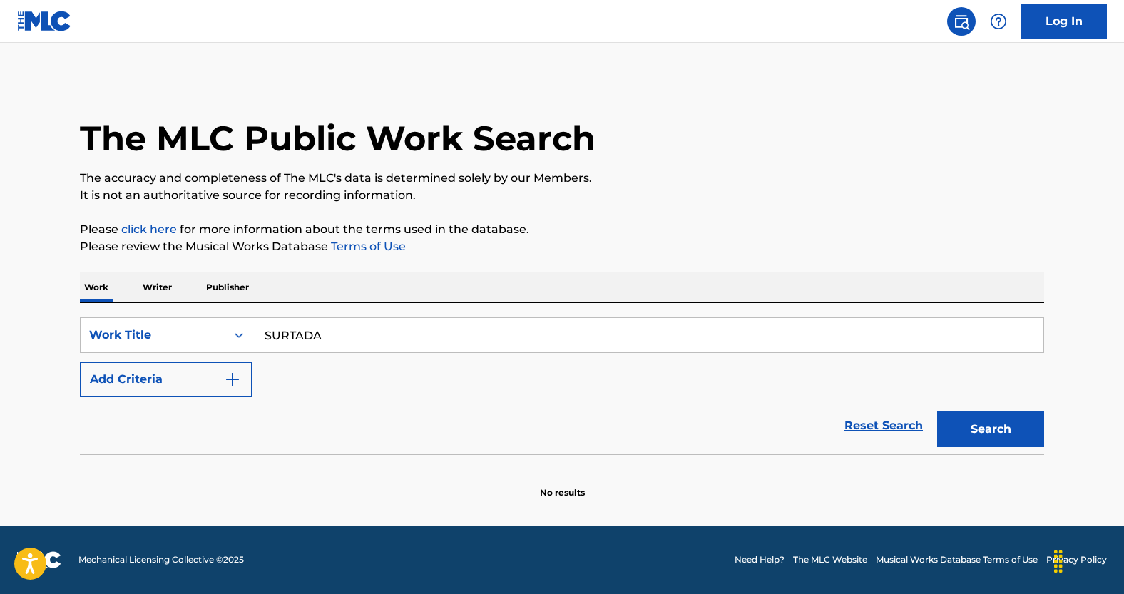
click at [223, 392] on button "Add Criteria" at bounding box center [166, 380] width 173 height 36
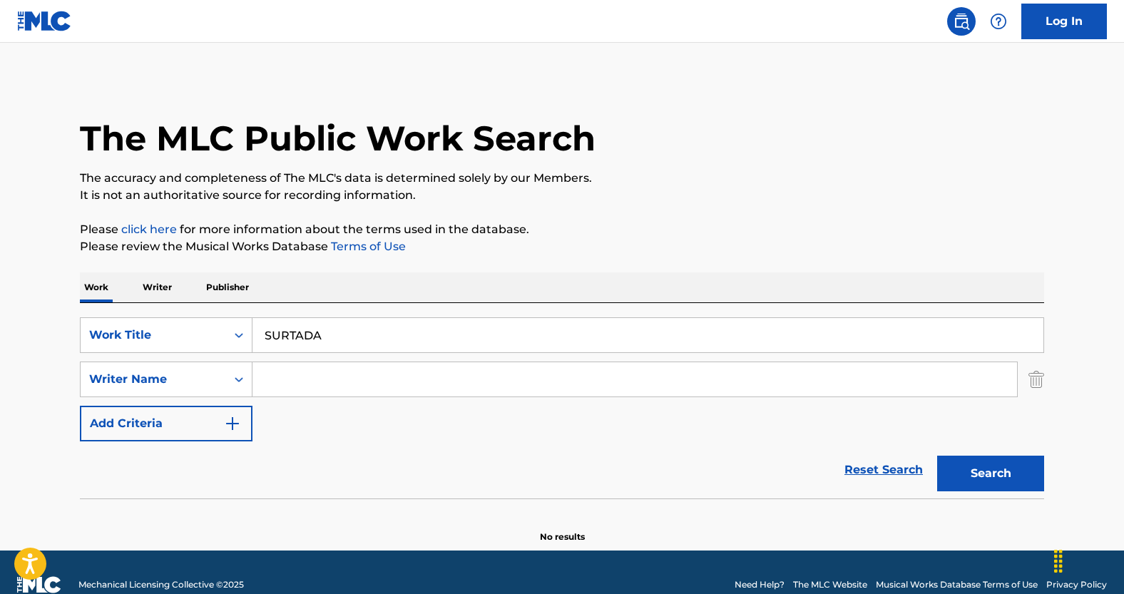
click at [433, 379] on input "Search Form" at bounding box center [635, 379] width 765 height 34
paste input "CHEFAO KINHO"
type input "CHEFAO KINHO"
click at [942, 465] on button "Search" at bounding box center [990, 474] width 107 height 36
drag, startPoint x: 376, startPoint y: 380, endPoint x: 131, endPoint y: 375, distance: 245.4
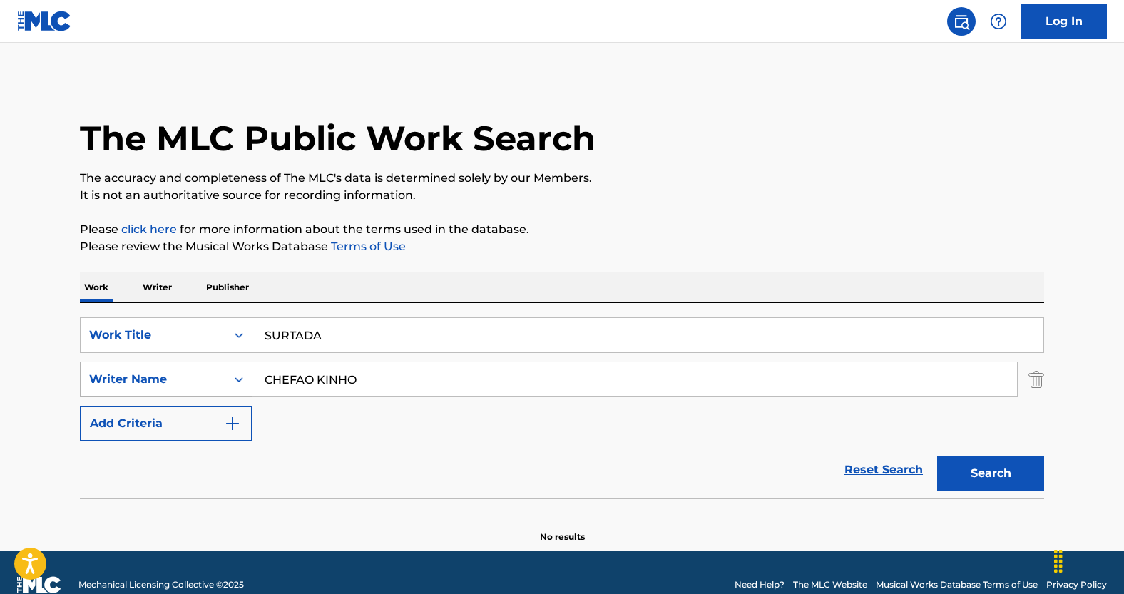
click at [131, 375] on div "SearchWithCriteria65680dd1-ecec-47ca-b2d3-c0c10b685272 Writer Name [PERSON_NAME]" at bounding box center [562, 380] width 964 height 36
paste input "[PERSON_NAME]"
type input "[PERSON_NAME]"
click at [937, 456] on button "Search" at bounding box center [990, 474] width 107 height 36
click at [954, 466] on button "Search" at bounding box center [990, 474] width 107 height 36
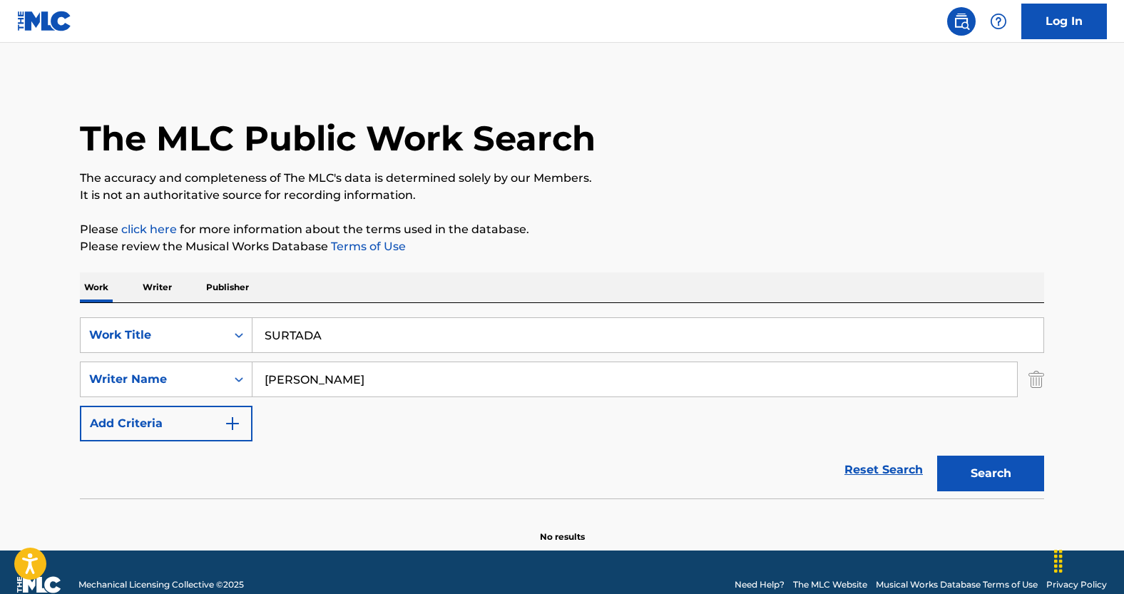
drag, startPoint x: 396, startPoint y: 383, endPoint x: 151, endPoint y: 355, distance: 247.0
click at [151, 355] on div "SearchWithCriteria468f3d2a-8223-4751-a232-f483f041bd4d Work Title SURTADA Searc…" at bounding box center [562, 379] width 964 height 124
paste input "[PERSON_NAME] [PERSON_NAME] [PERSON_NAME]"
type input "[PERSON_NAME] [PERSON_NAME] [PERSON_NAME]"
click at [937, 456] on button "Search" at bounding box center [990, 474] width 107 height 36
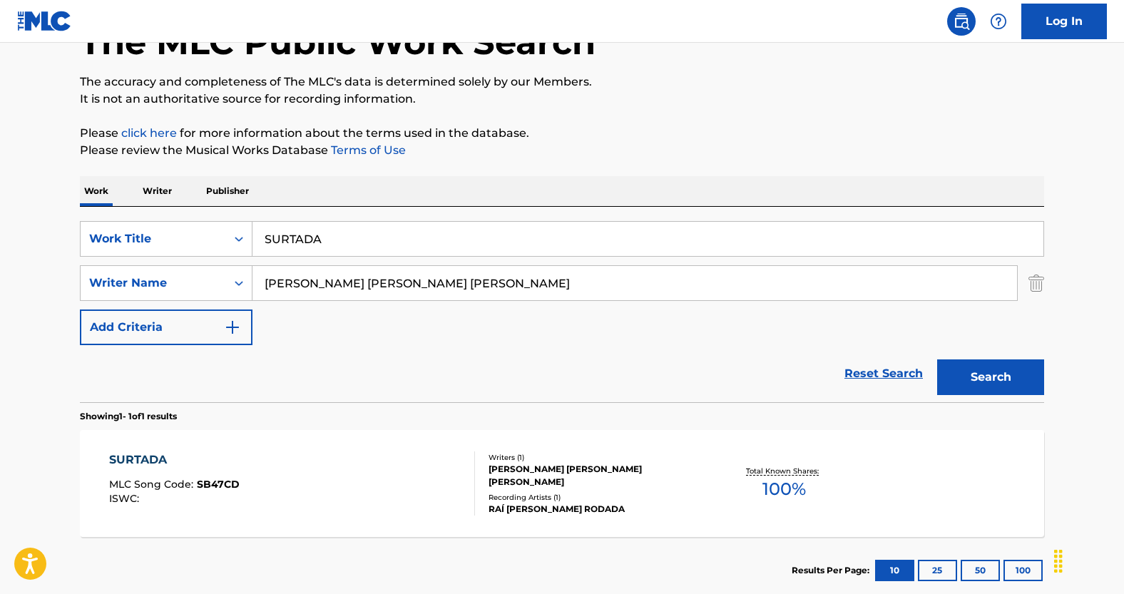
scroll to position [182, 0]
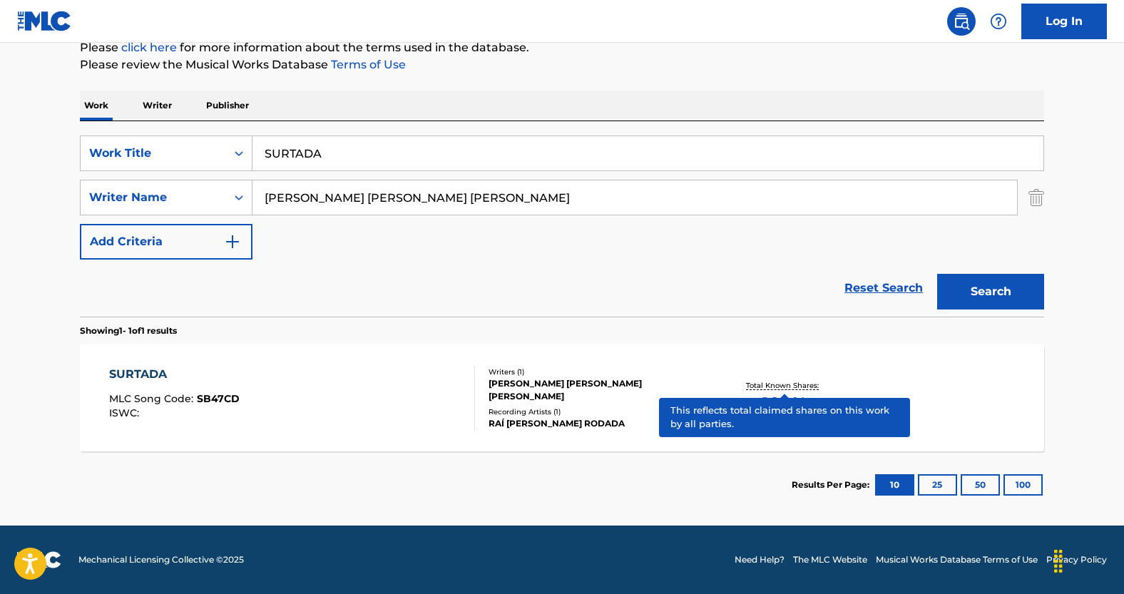
click at [784, 389] on p "Total Known Shares:" at bounding box center [784, 385] width 76 height 11
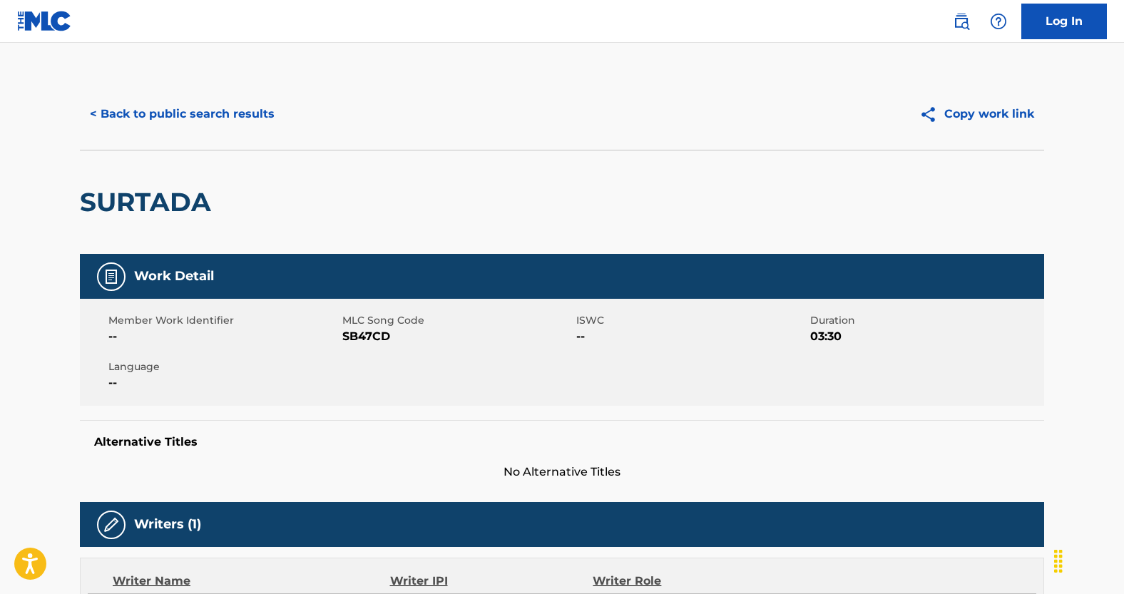
click at [258, 112] on button "< Back to public search results" at bounding box center [182, 114] width 205 height 36
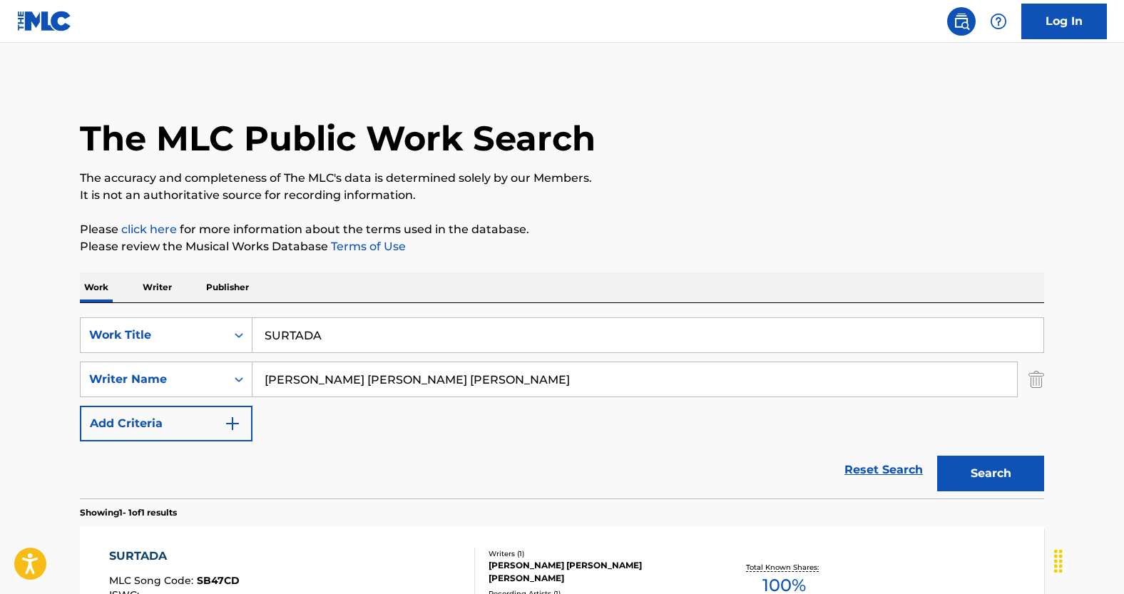
scroll to position [101, 0]
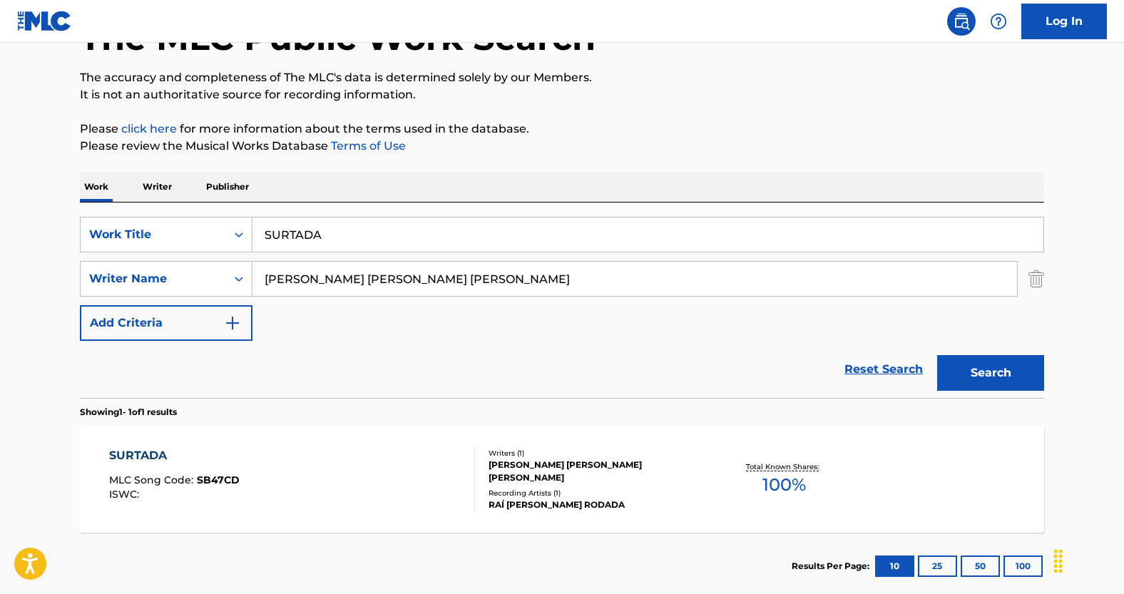
click at [855, 370] on link "Reset Search" at bounding box center [883, 369] width 93 height 31
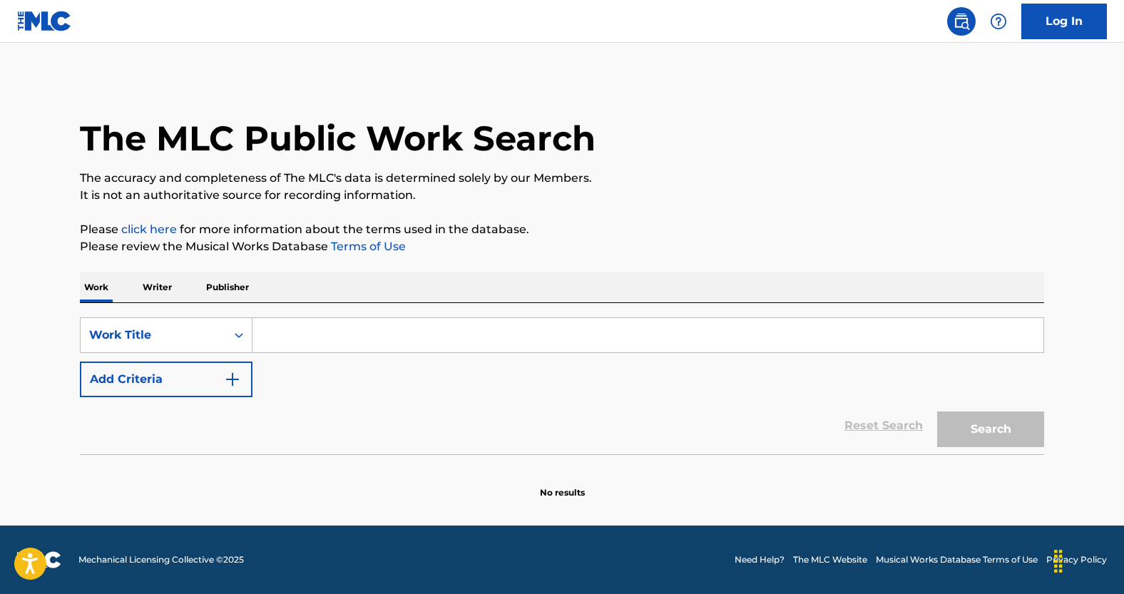
scroll to position [0, 0]
